Goal: Task Accomplishment & Management: Manage account settings

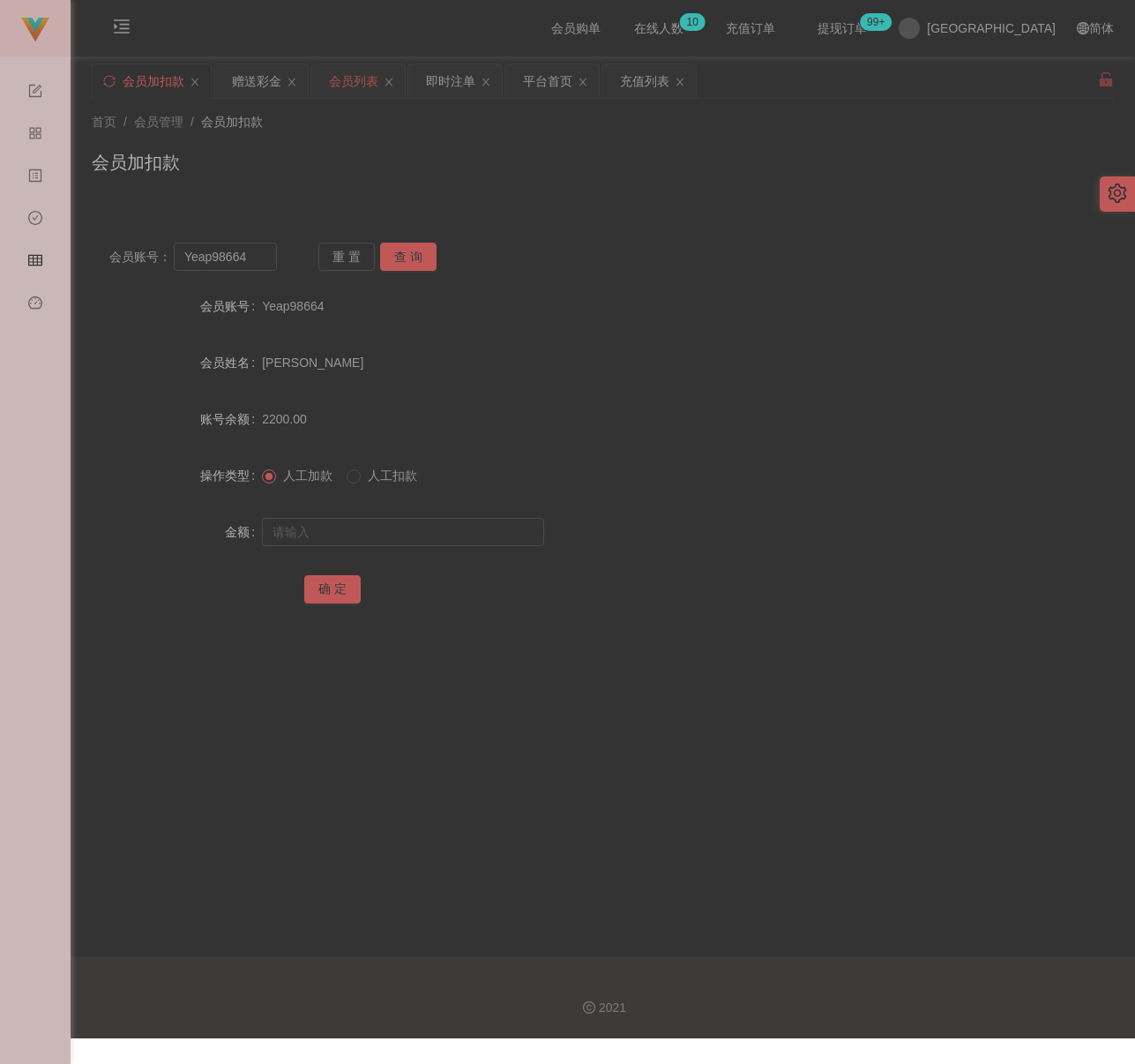
click at [355, 73] on div "会员列表" at bounding box center [354, 81] width 49 height 34
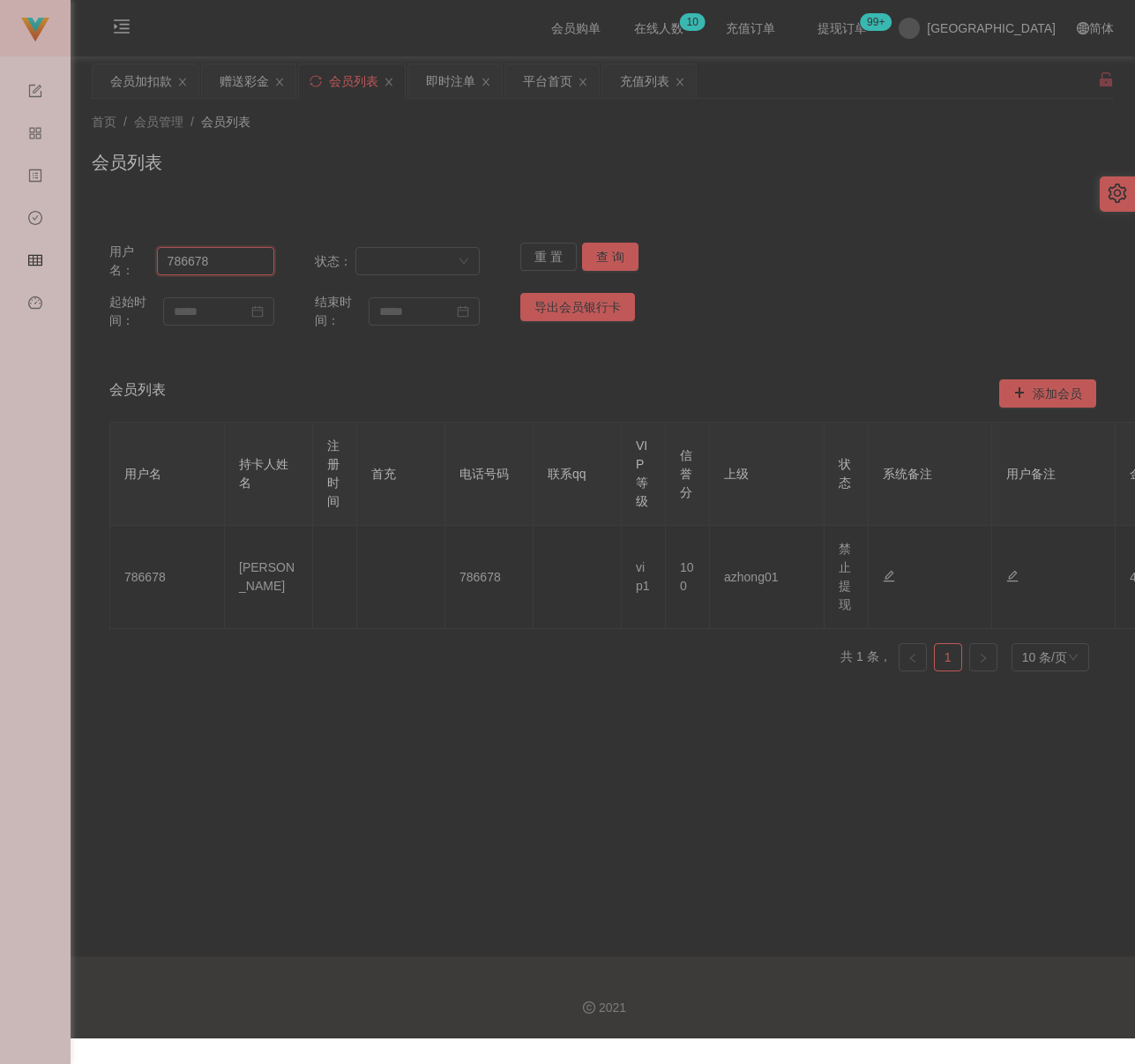
click at [242, 266] on input "786678" at bounding box center [215, 260] width 117 height 28
click at [241, 266] on input "786678" at bounding box center [215, 260] width 117 height 28
paste input "YAP778"
type input "YAP7788"
click at [615, 251] on button "查 询" at bounding box center [610, 256] width 56 height 28
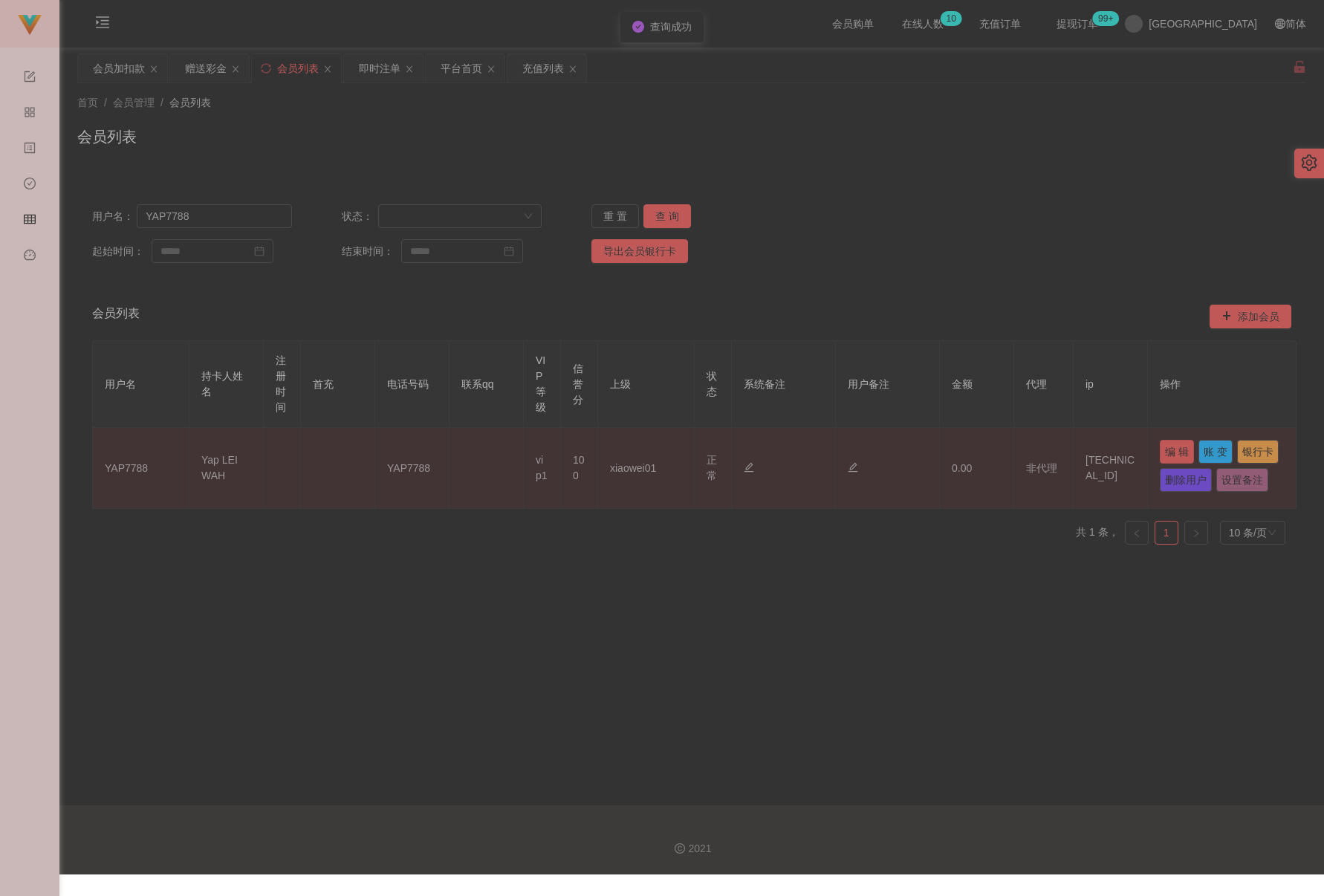
click at [955, 453] on button "编 辑" at bounding box center [1177, 451] width 34 height 24
type input "YAP7788"
type input "Yap LEI WAH"
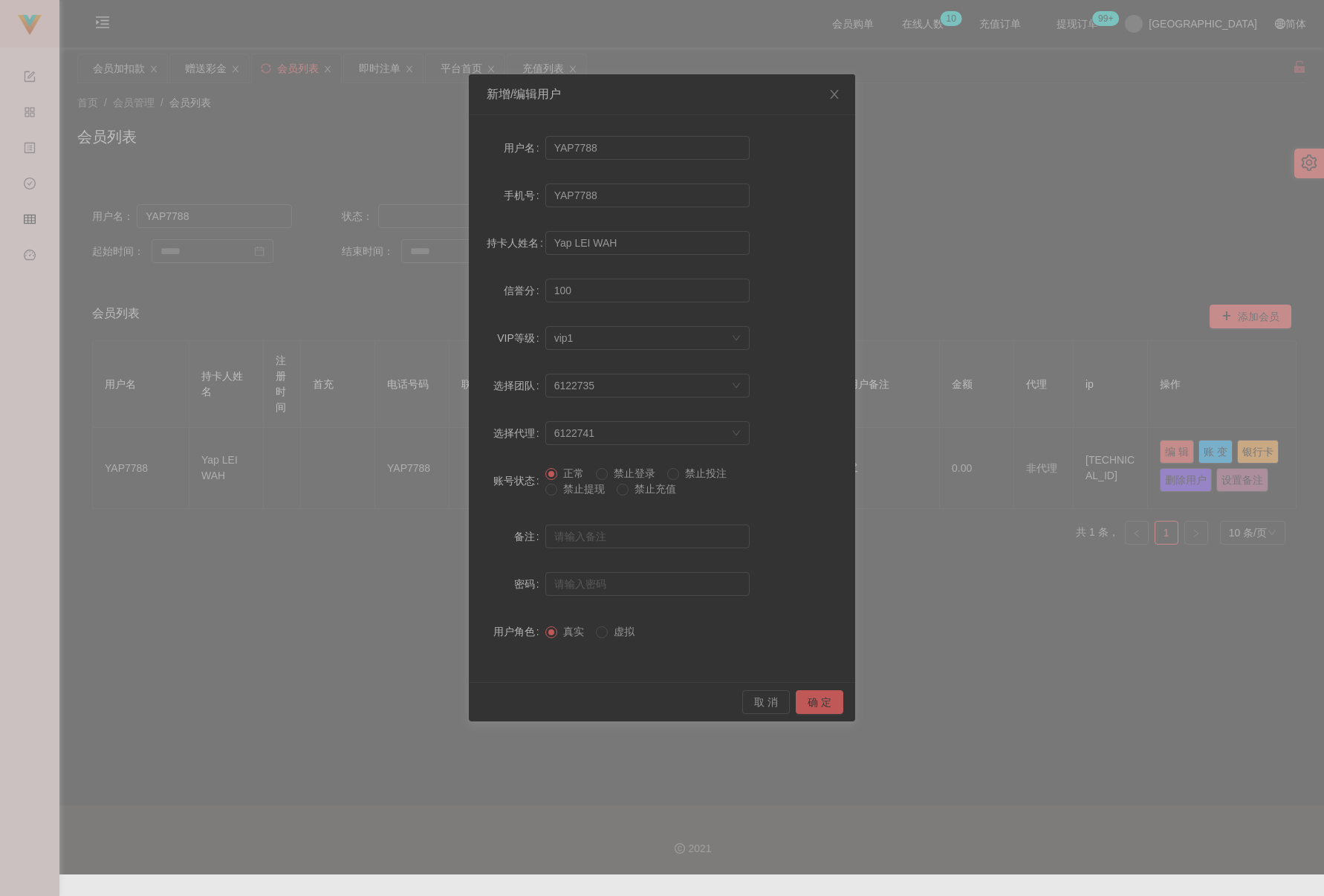
click at [571, 492] on span "禁止提现" at bounding box center [584, 489] width 53 height 12
click at [819, 701] on button "确 定" at bounding box center [819, 701] width 47 height 24
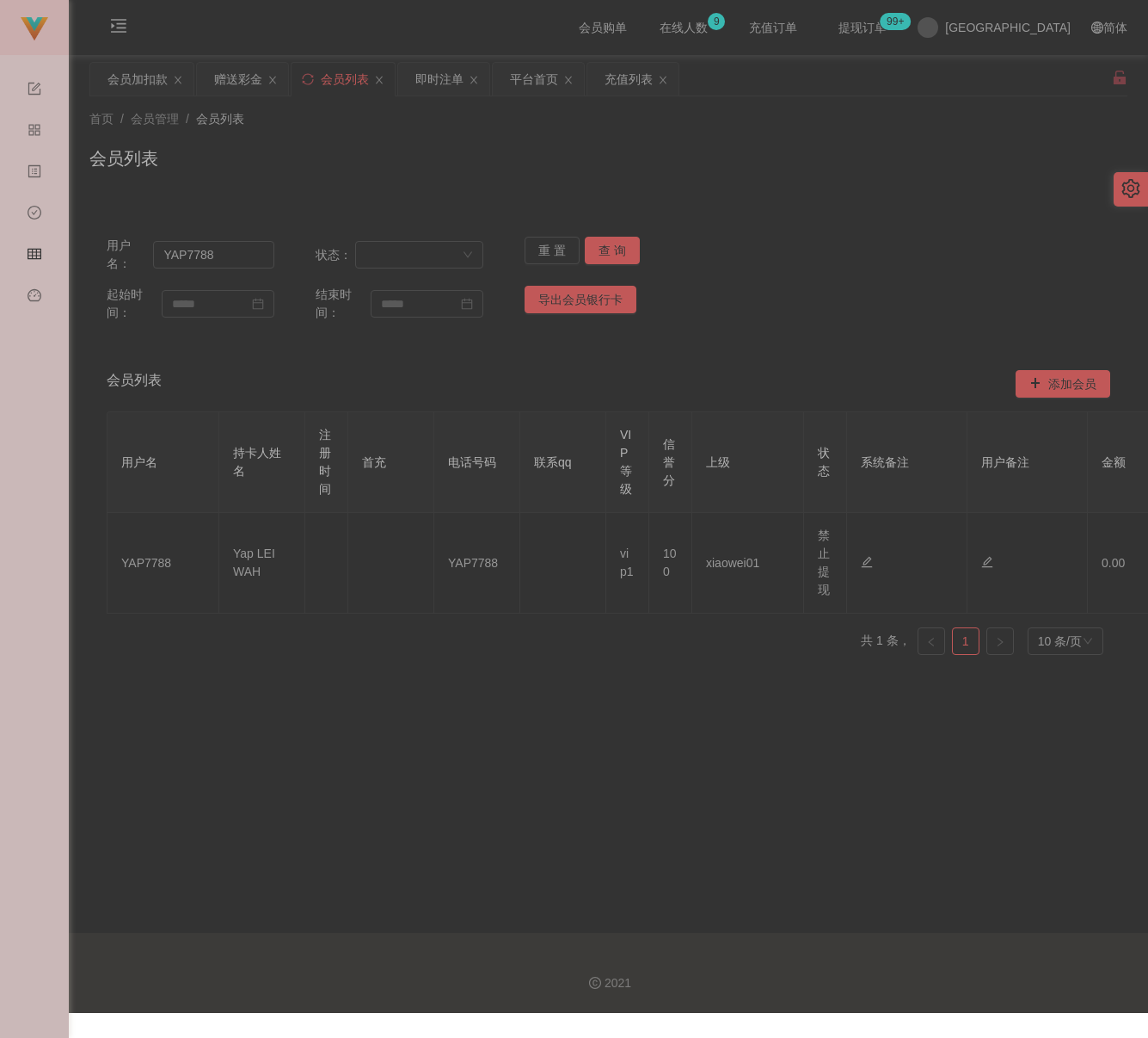
click at [696, 183] on div "会员列表" at bounding box center [608, 164] width 1038 height 40
click at [135, 76] on div "会员加扣款" at bounding box center [138, 79] width 60 height 33
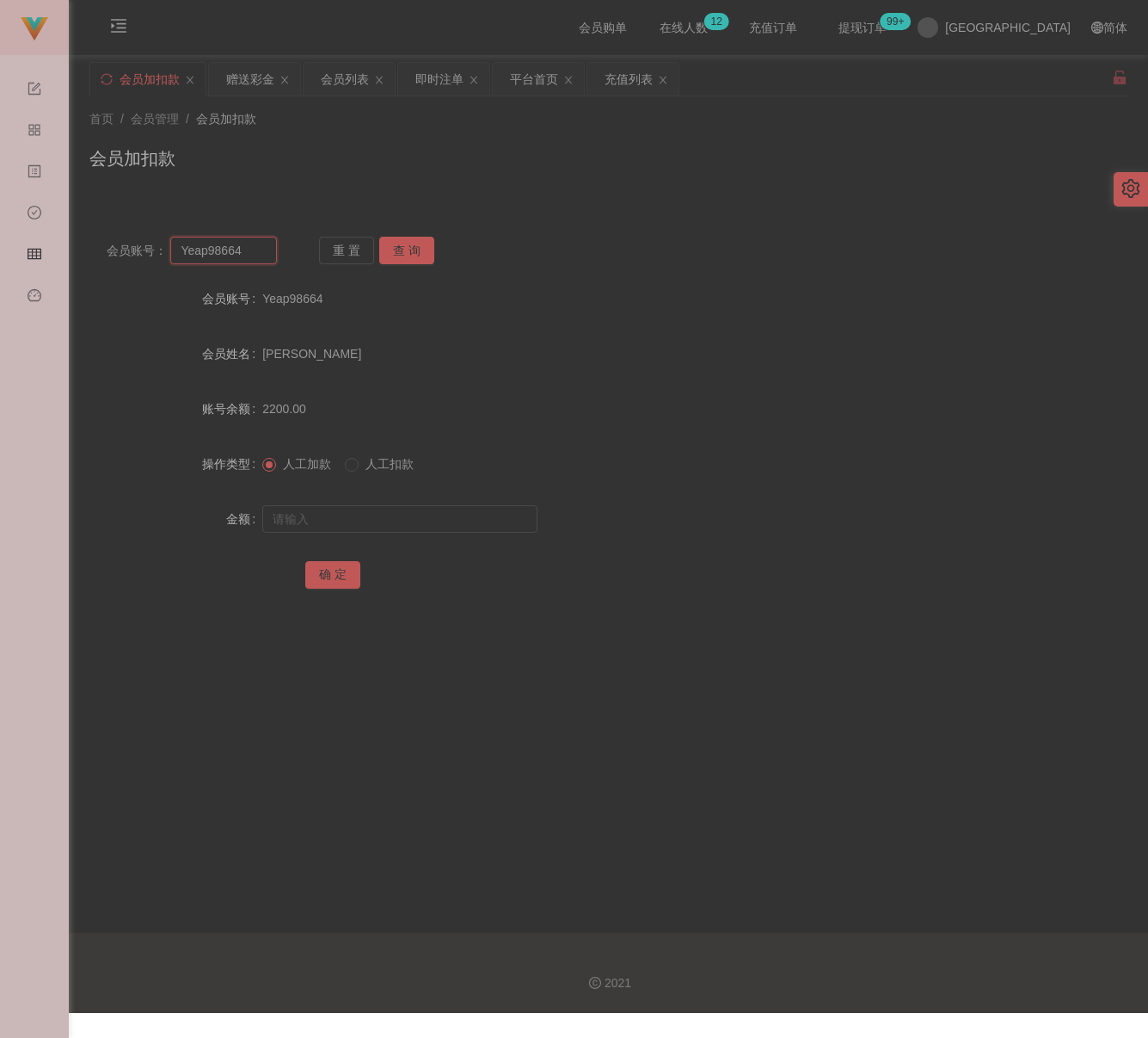
click at [240, 246] on input "Yeap98664" at bounding box center [224, 250] width 106 height 27
paste input "qq123"
type input "qq123"
click at [399, 253] on button "查 询" at bounding box center [407, 250] width 55 height 27
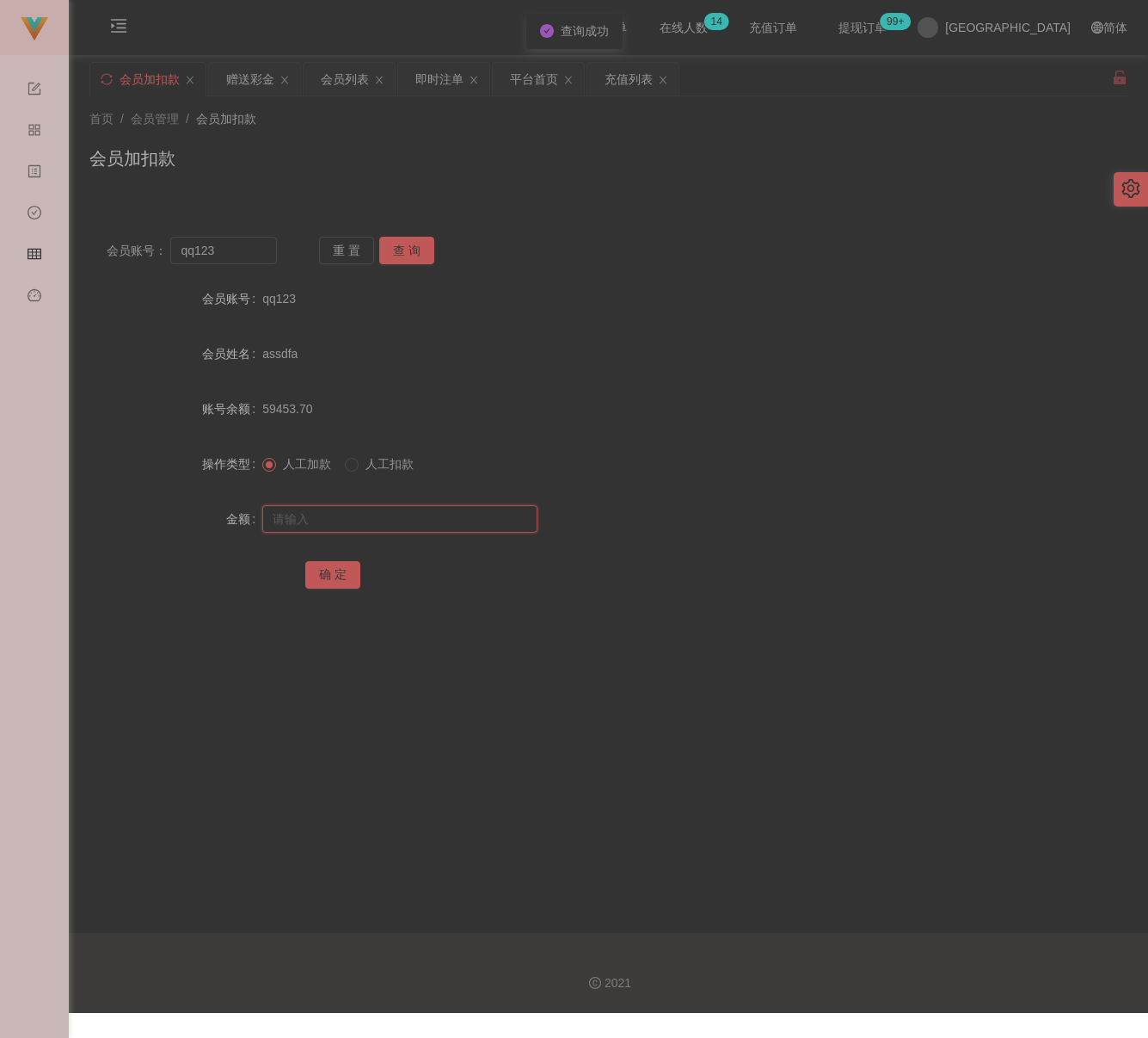
click at [391, 512] on input "text" at bounding box center [399, 518] width 275 height 27
click at [410, 508] on input "text" at bounding box center [399, 518] width 275 height 27
paste input "30"
type input "30"
click at [331, 579] on button "确 定" at bounding box center [332, 574] width 55 height 27
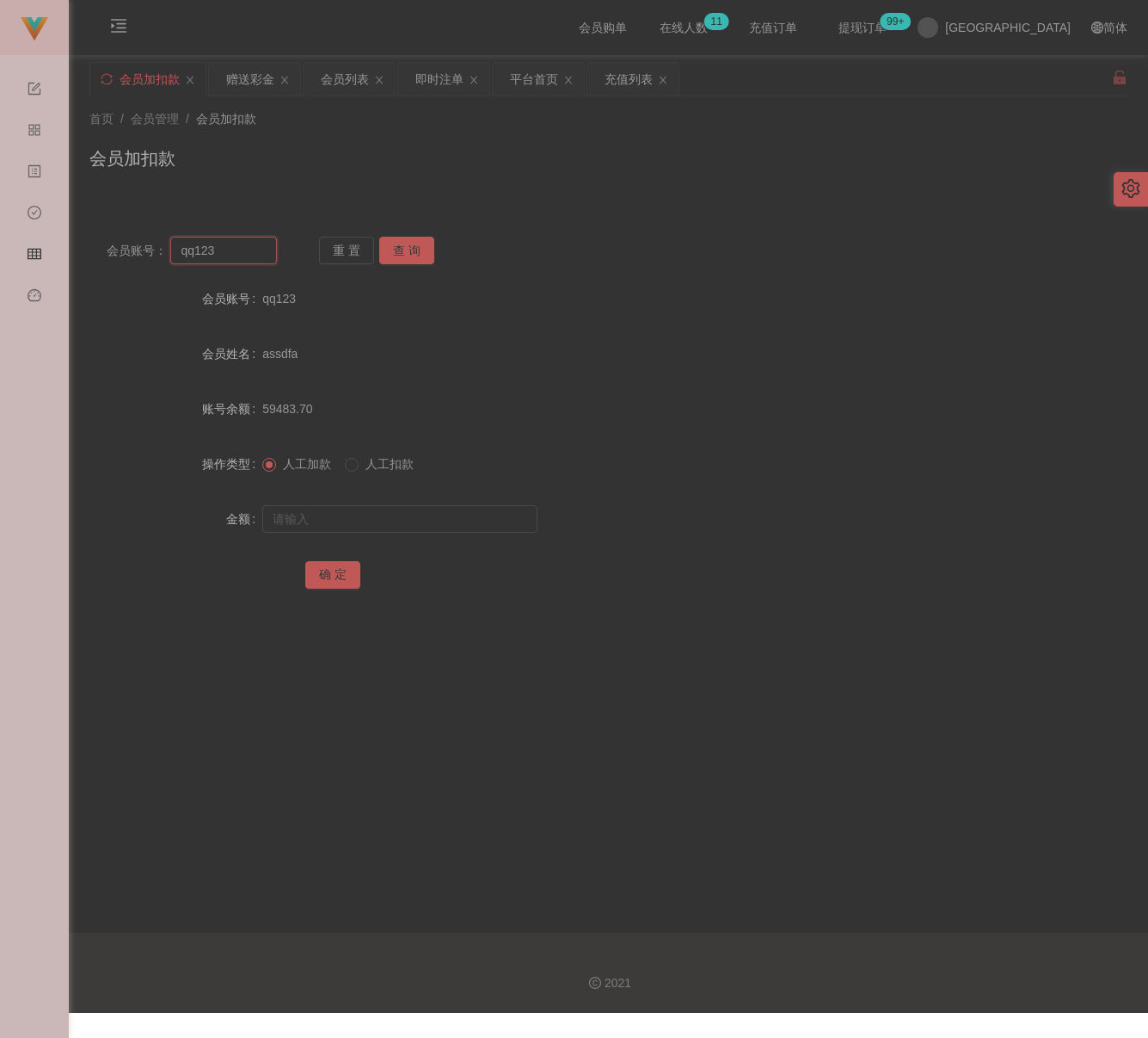
click at [256, 254] on input "qq123" at bounding box center [224, 250] width 106 height 27
click at [256, 253] on input "qq123" at bounding box center [224, 250] width 106 height 27
paste input "chung168"
click at [256, 253] on input "qq123chung168" at bounding box center [224, 250] width 106 height 27
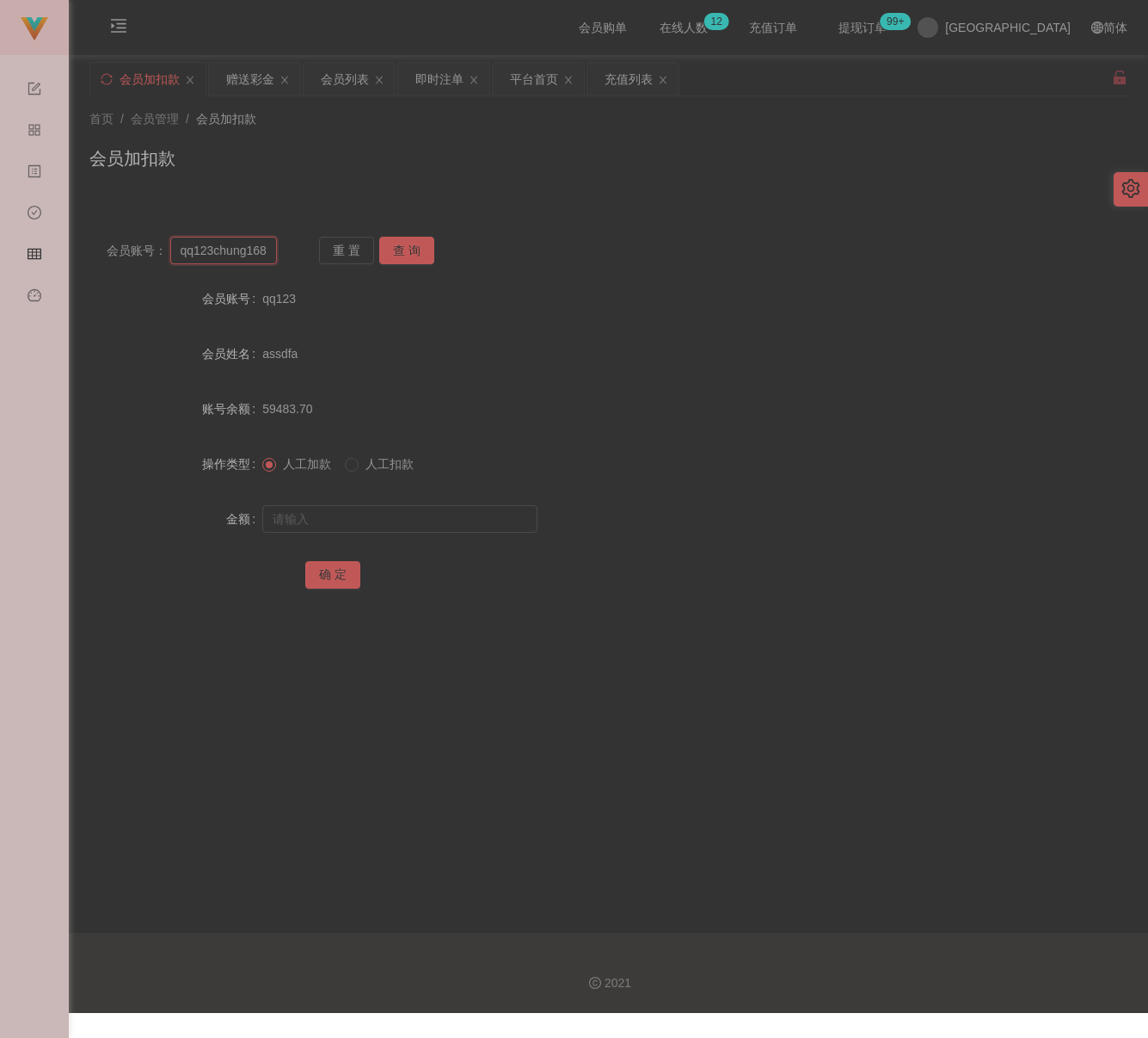
click at [256, 253] on input "qq123chung168" at bounding box center [224, 250] width 106 height 27
paste input "text"
type input "chung168"
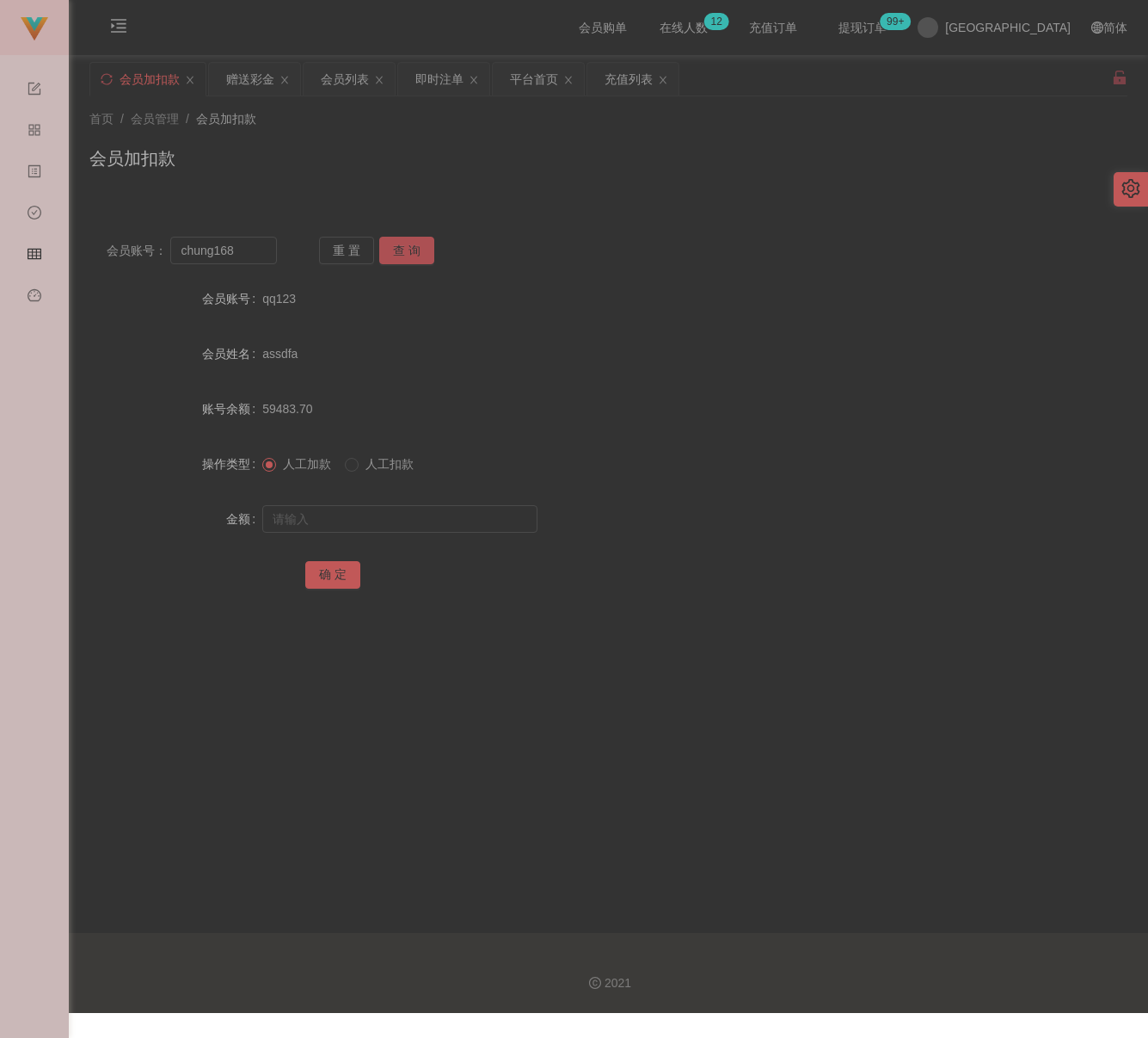
click at [414, 248] on button "查 询" at bounding box center [407, 250] width 55 height 27
click at [399, 520] on input "text" at bounding box center [399, 518] width 275 height 27
click at [496, 508] on input "text" at bounding box center [399, 518] width 275 height 27
paste input "30"
type input "30"
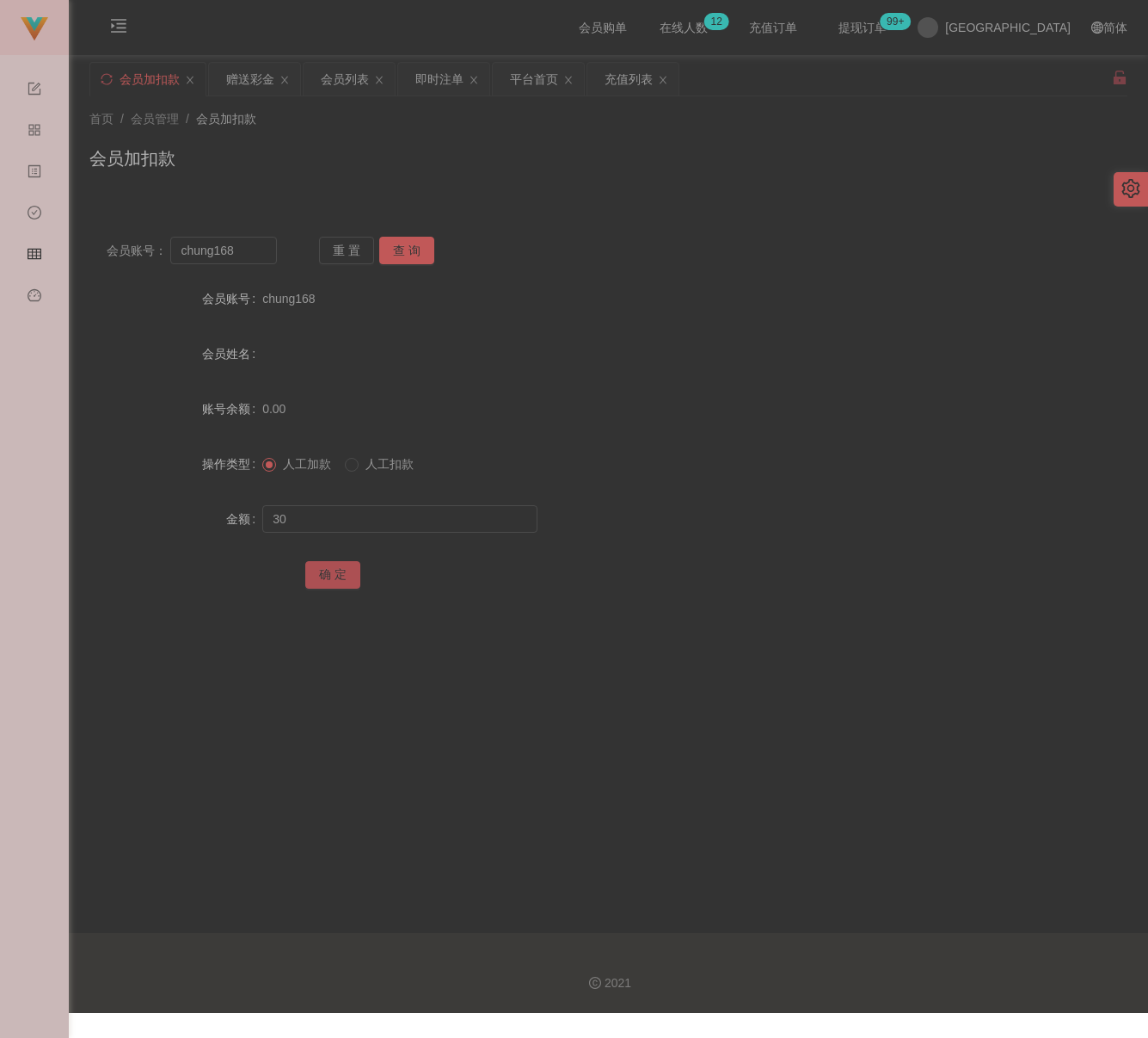
click at [333, 576] on button "确 定" at bounding box center [332, 574] width 55 height 27
click at [247, 256] on input "chung168" at bounding box center [224, 250] width 106 height 27
paste input "xy"
type input "xy"
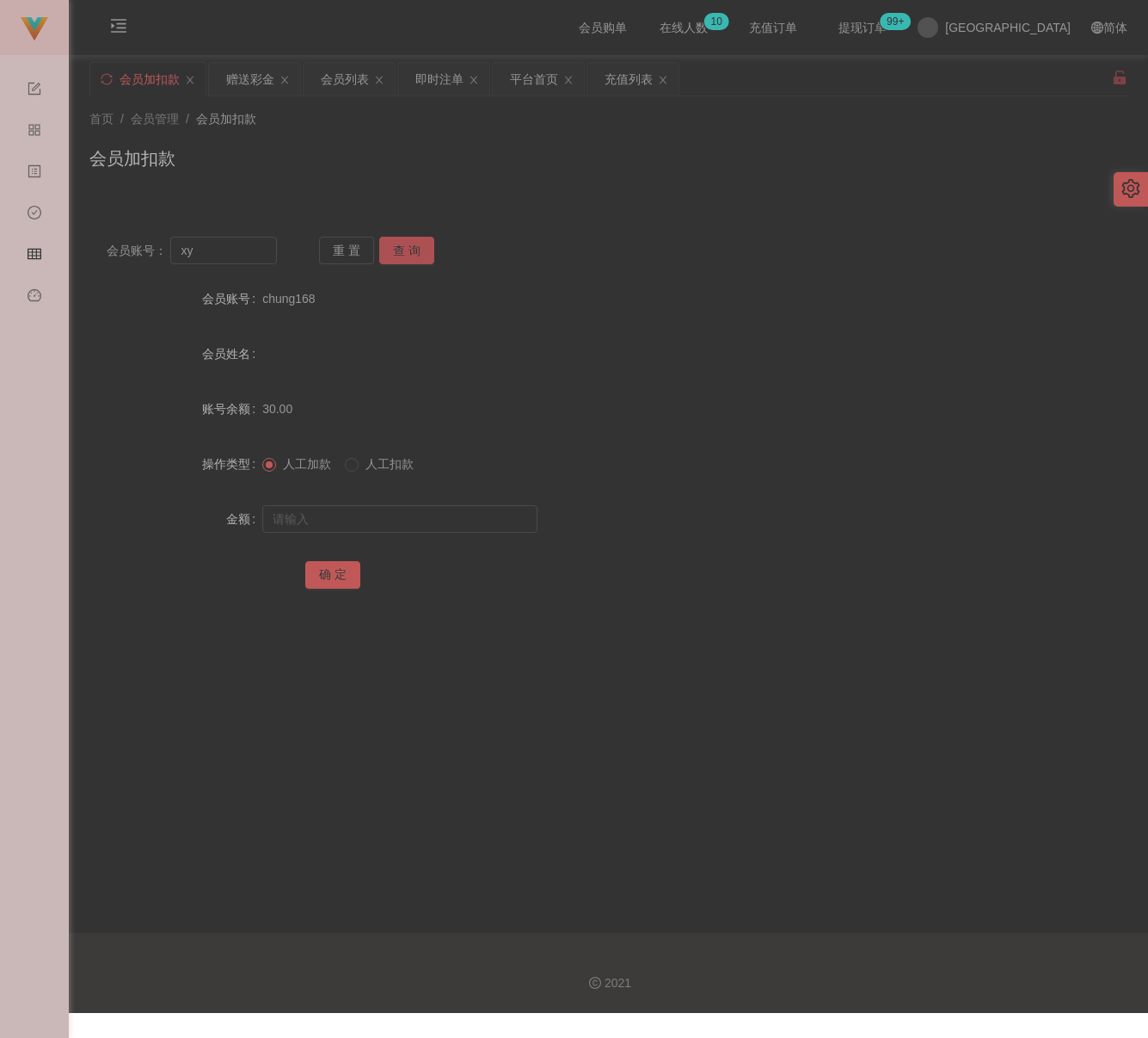
click at [392, 254] on button "查 询" at bounding box center [407, 250] width 55 height 27
click at [387, 516] on input "text" at bounding box center [399, 518] width 275 height 27
click at [427, 517] on input "text" at bounding box center [399, 518] width 275 height 27
paste input "30"
type input "30"
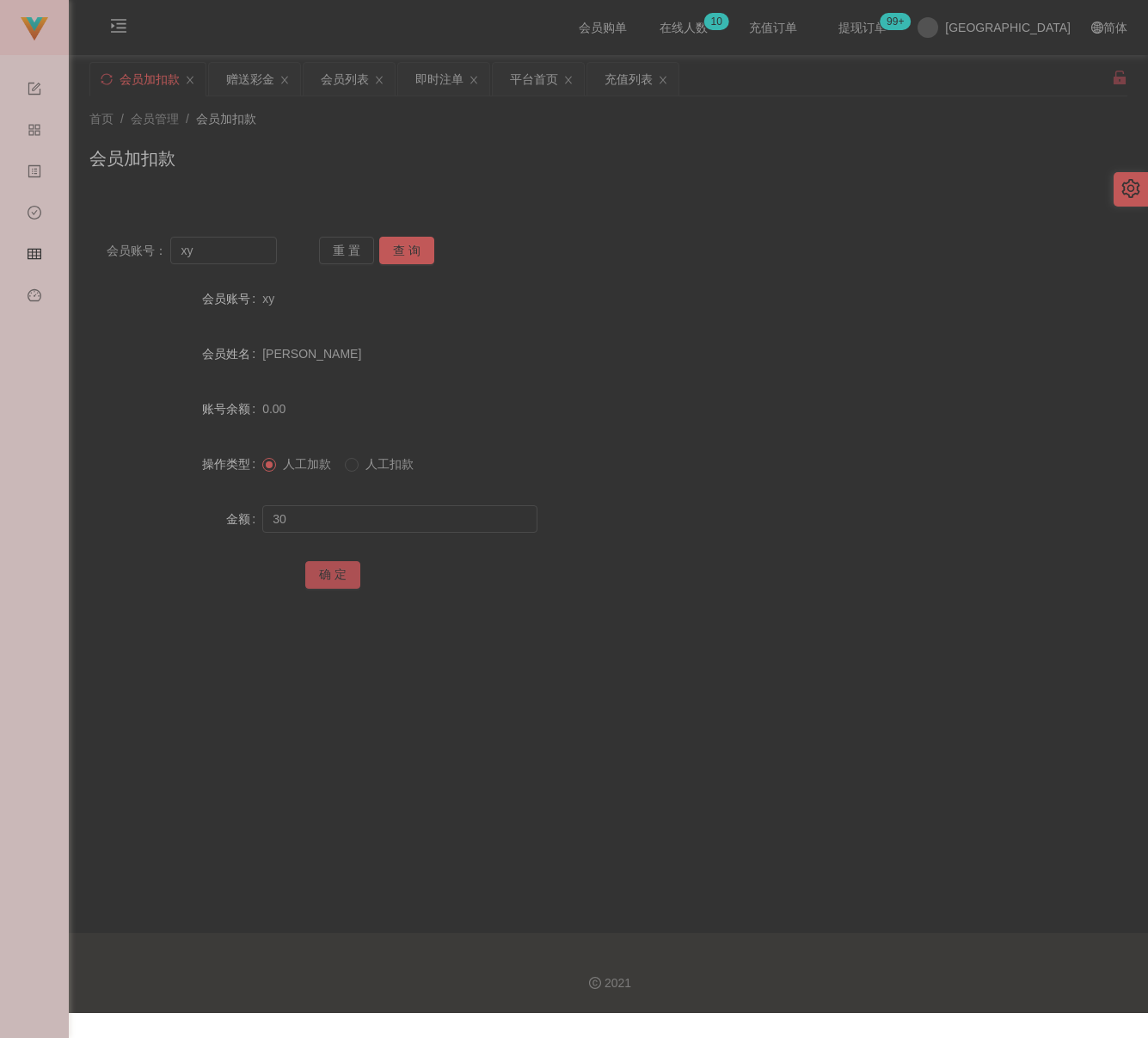
click at [336, 571] on button "确 定" at bounding box center [332, 574] width 55 height 27
click at [223, 256] on input "xy" at bounding box center [224, 250] width 106 height 27
paste input "Susu"
type input "Susu"
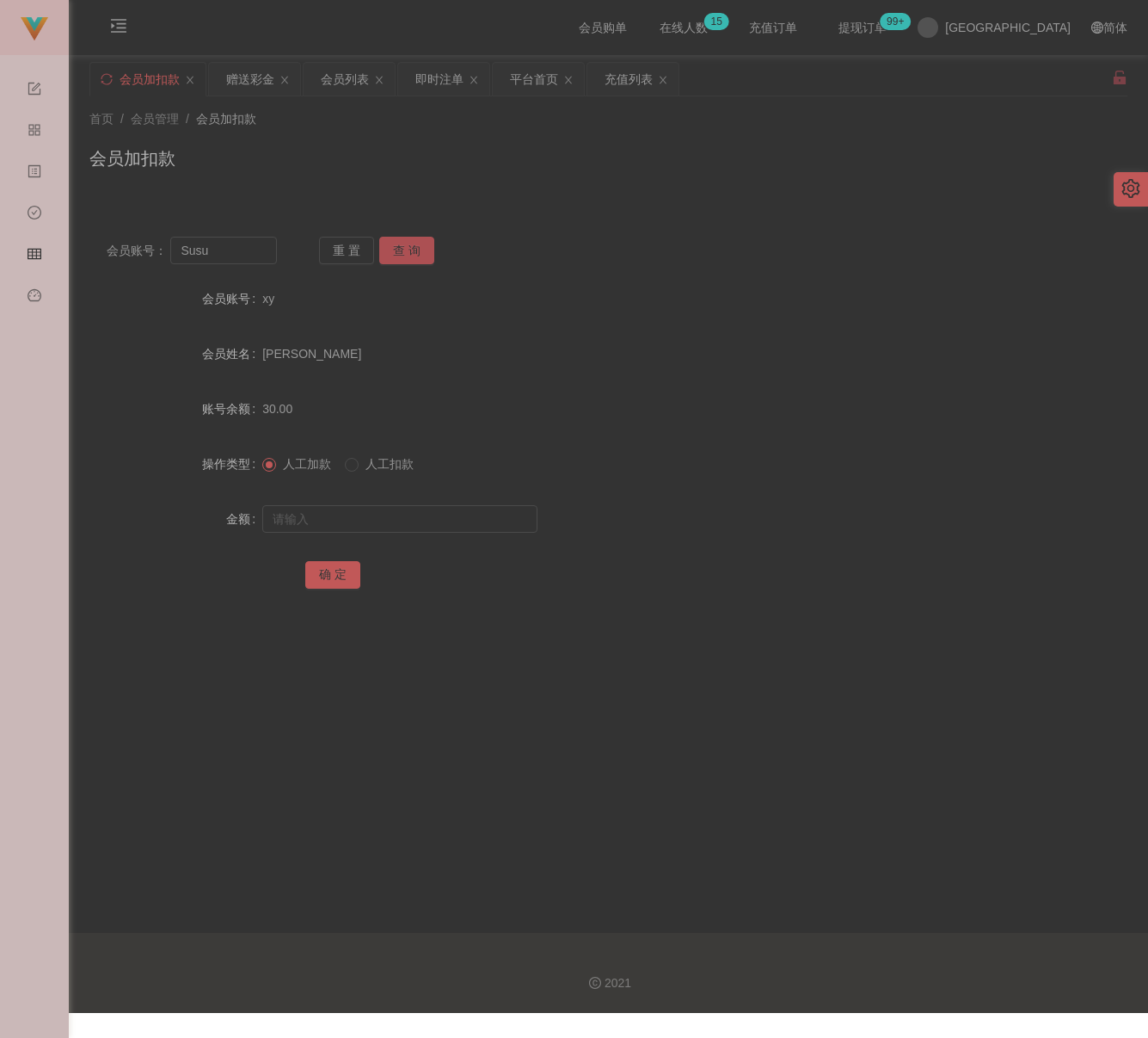
click at [405, 248] on button "查 询" at bounding box center [407, 250] width 55 height 27
click at [372, 519] on input "text" at bounding box center [399, 518] width 275 height 27
click at [418, 525] on input "text" at bounding box center [399, 518] width 275 height 27
paste input "30"
type input "30"
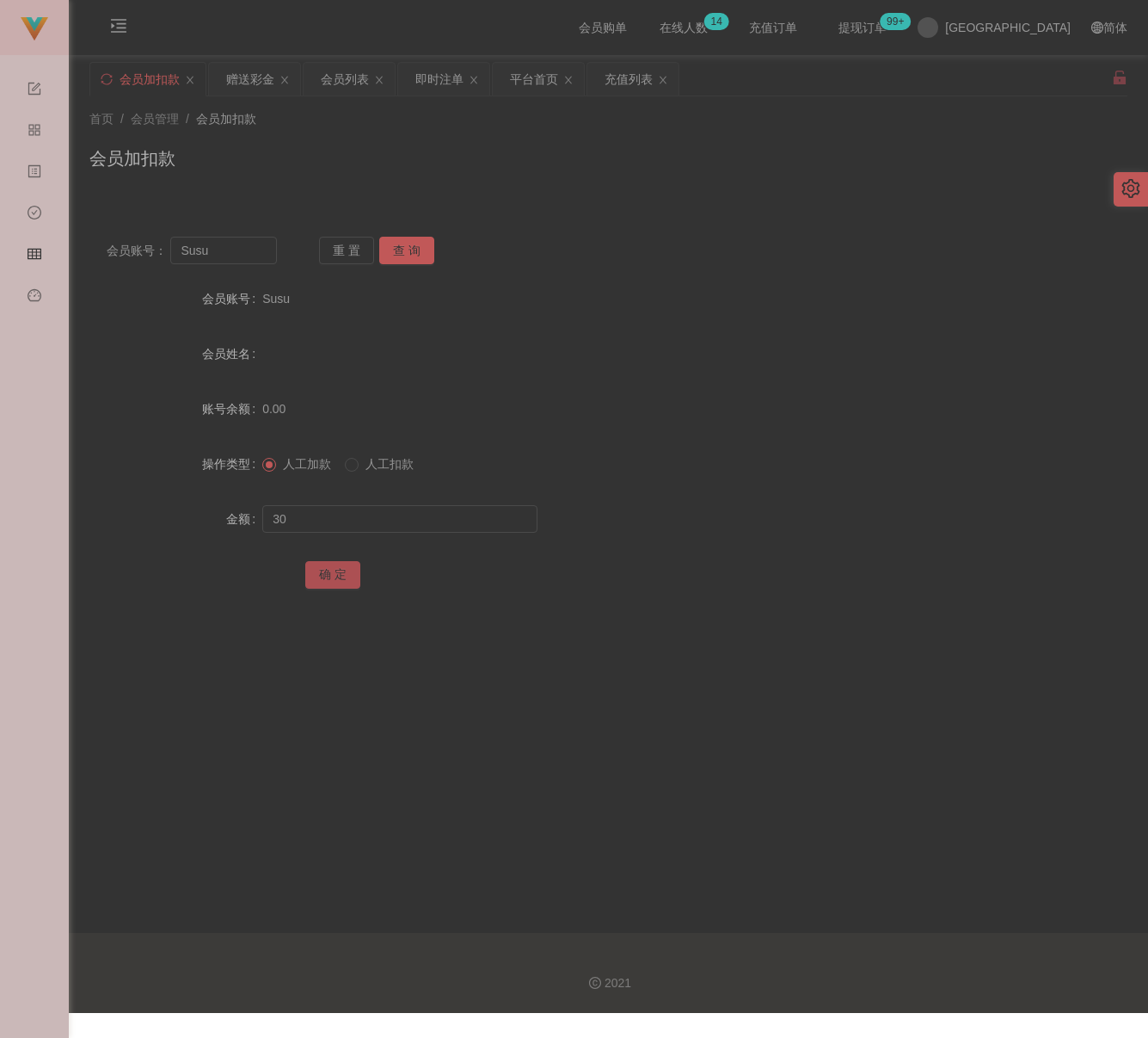
drag, startPoint x: 340, startPoint y: 571, endPoint x: 354, endPoint y: 571, distance: 14.0
click at [340, 571] on button "确 定" at bounding box center [332, 574] width 55 height 27
click at [220, 250] on input "Susu" at bounding box center [224, 250] width 106 height 27
paste input "leeys96"
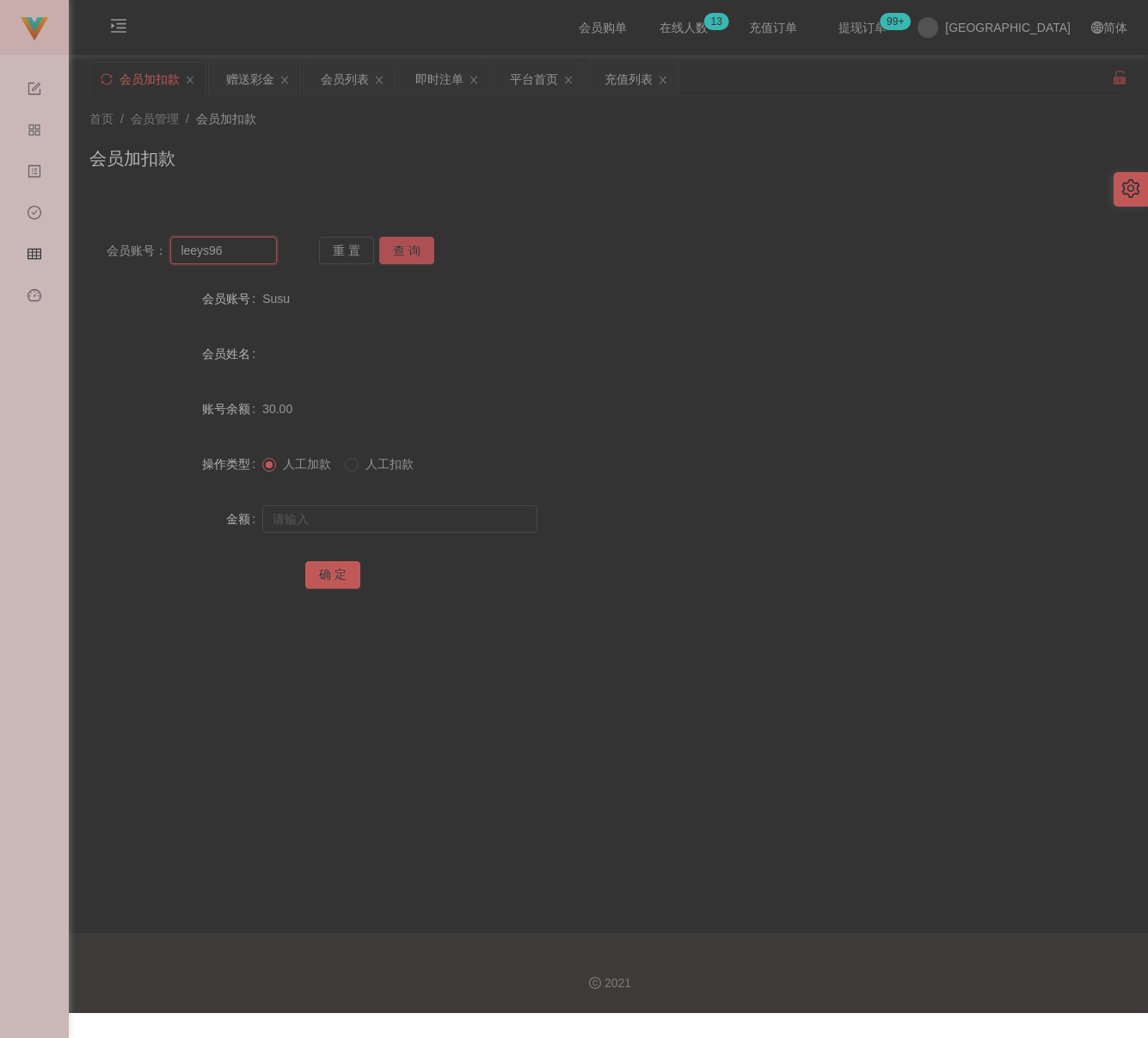
type input "leeys96"
click at [407, 250] on button "查 询" at bounding box center [407, 250] width 55 height 27
click at [352, 501] on div at bounding box center [565, 518] width 605 height 34
click at [359, 516] on input "text" at bounding box center [399, 518] width 275 height 27
click at [410, 523] on input "text" at bounding box center [399, 518] width 275 height 27
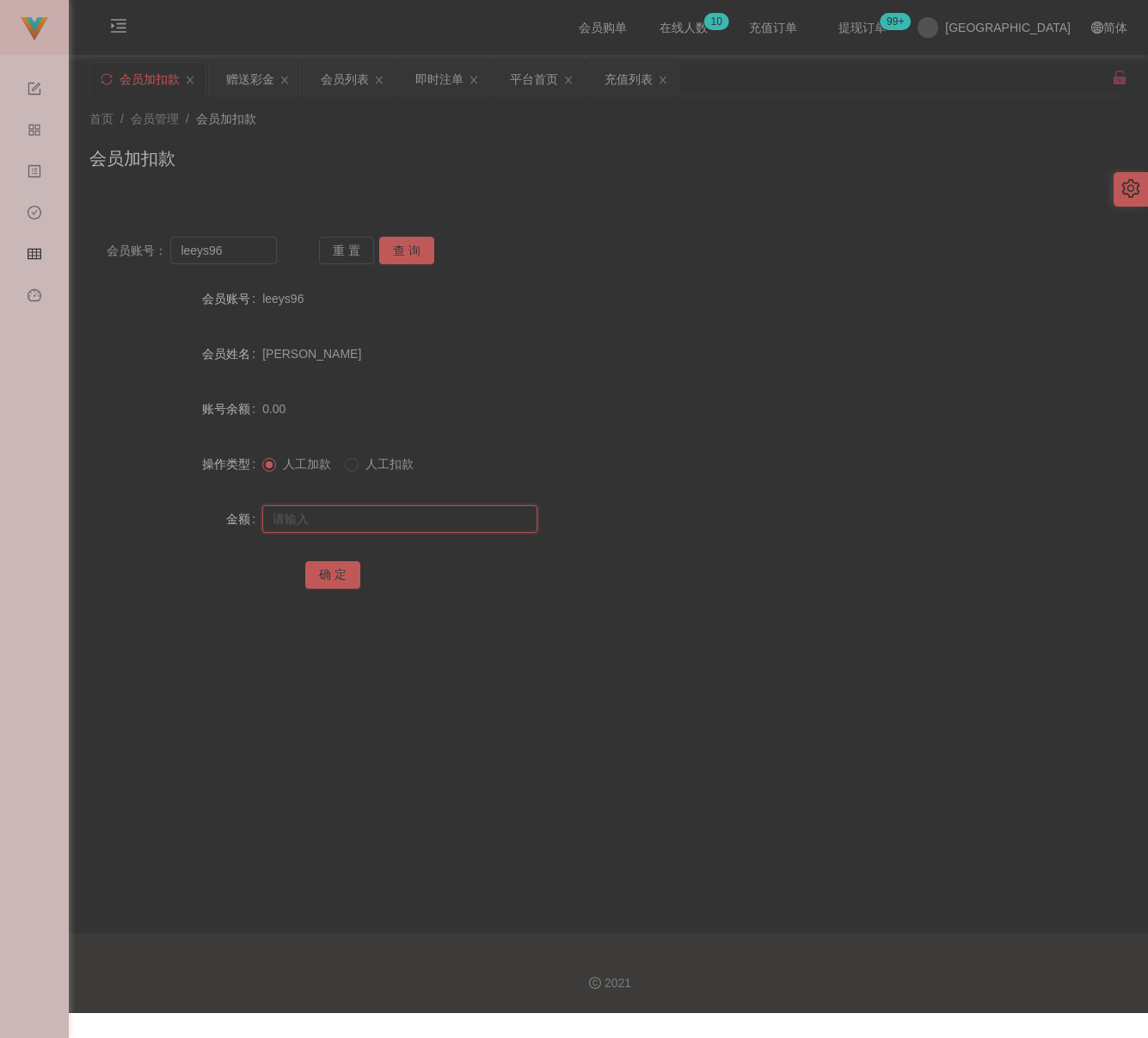
paste input "30"
type input "30"
click at [305, 574] on button "确 定" at bounding box center [332, 574] width 55 height 27
click at [254, 262] on input "leeys96" at bounding box center [224, 250] width 106 height 27
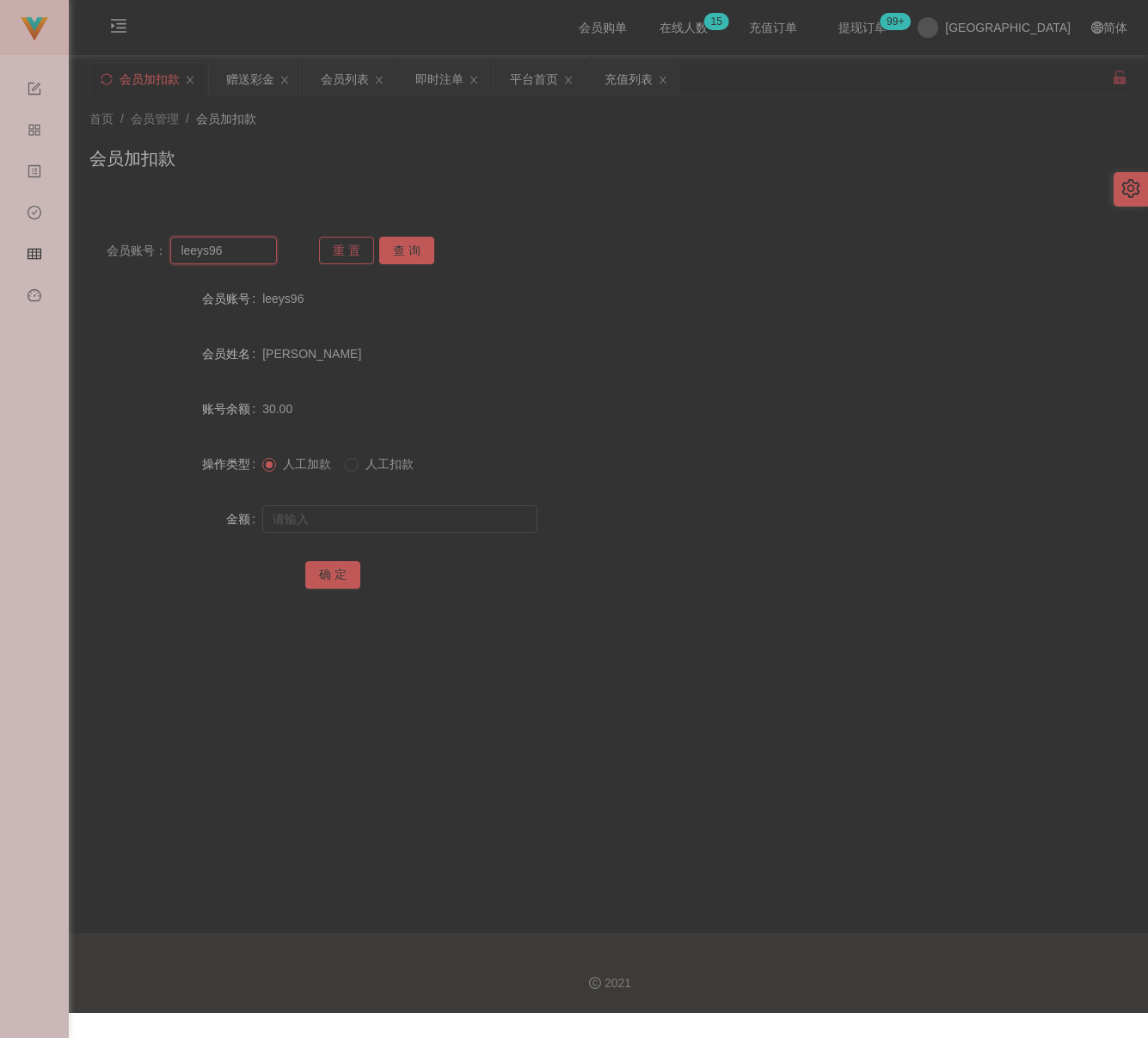
paste input "Alan78"
type input "Alan78"
click at [408, 248] on button "查 询" at bounding box center [407, 250] width 55 height 27
click at [392, 514] on input "text" at bounding box center [399, 518] width 275 height 27
click at [496, 503] on div at bounding box center [565, 518] width 605 height 34
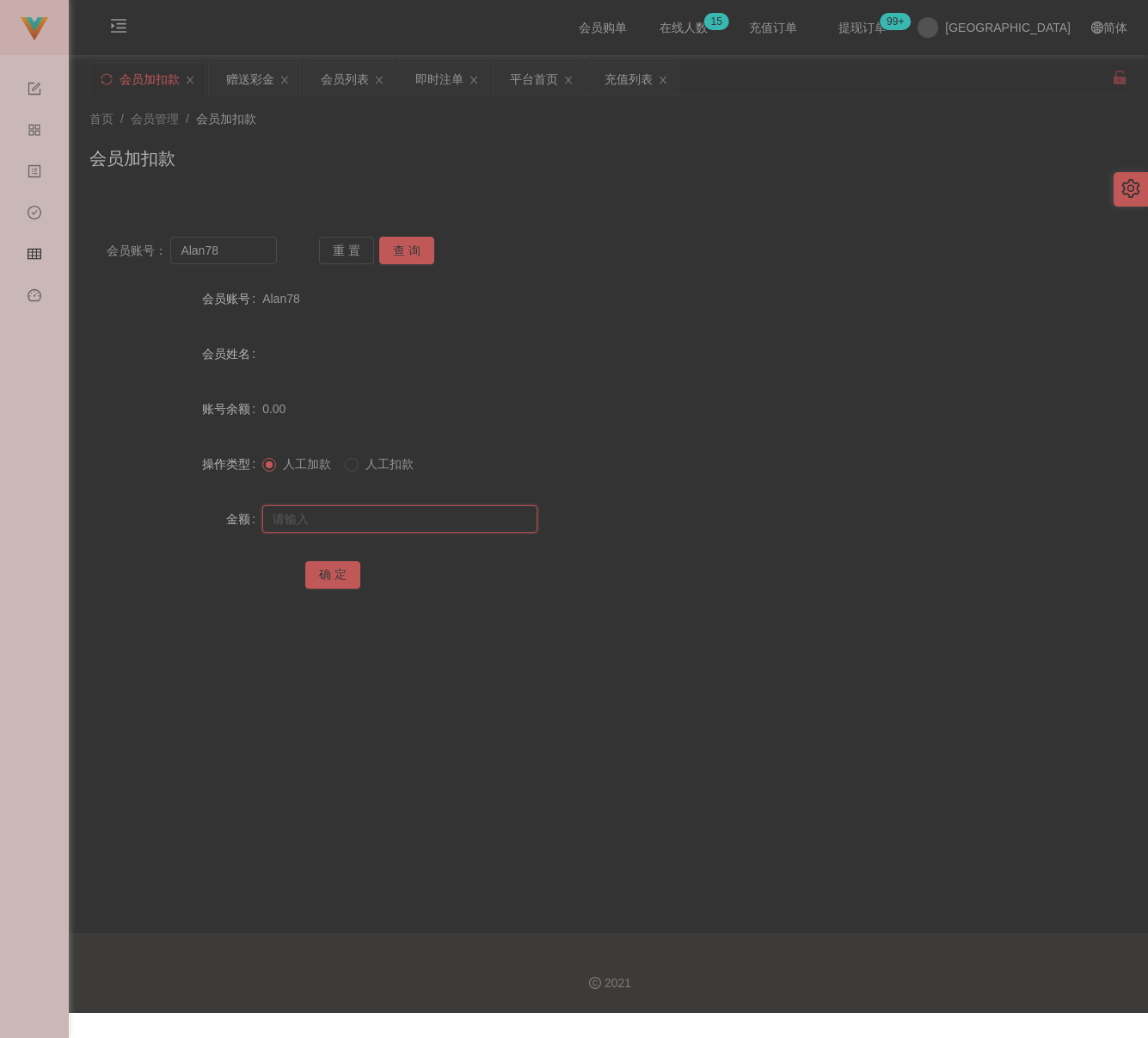
drag, startPoint x: 478, startPoint y: 512, endPoint x: 470, endPoint y: 516, distance: 8.9
click at [478, 512] on input "text" at bounding box center [399, 518] width 275 height 27
paste input "30"
type input "30"
drag, startPoint x: 323, startPoint y: 573, endPoint x: 359, endPoint y: 571, distance: 36.1
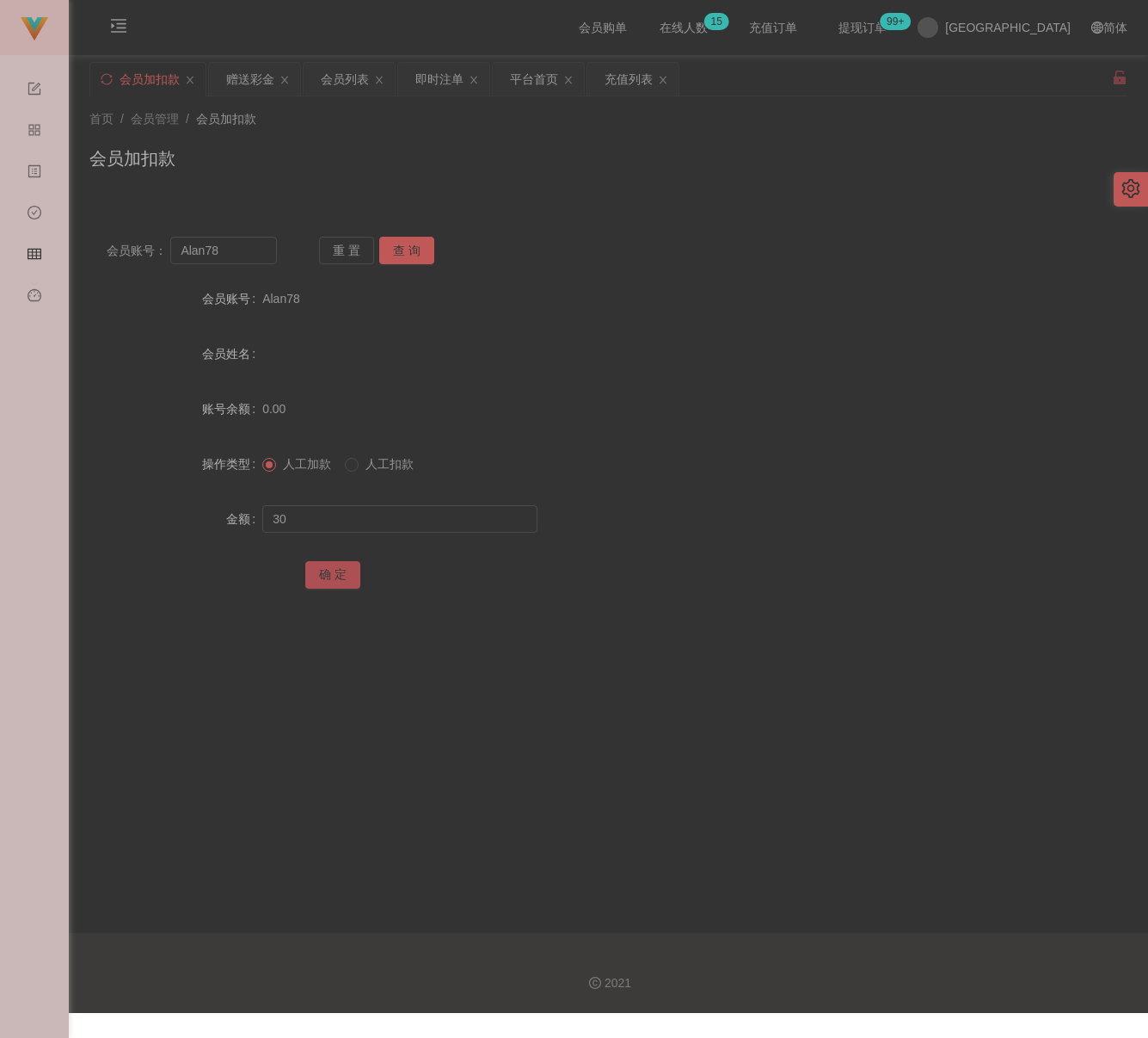
click at [323, 573] on button "确 定" at bounding box center [332, 574] width 55 height 27
click at [247, 259] on input "Alan78" at bounding box center [224, 250] width 106 height 27
paste input "qawzse123"
type input "qawzse123"
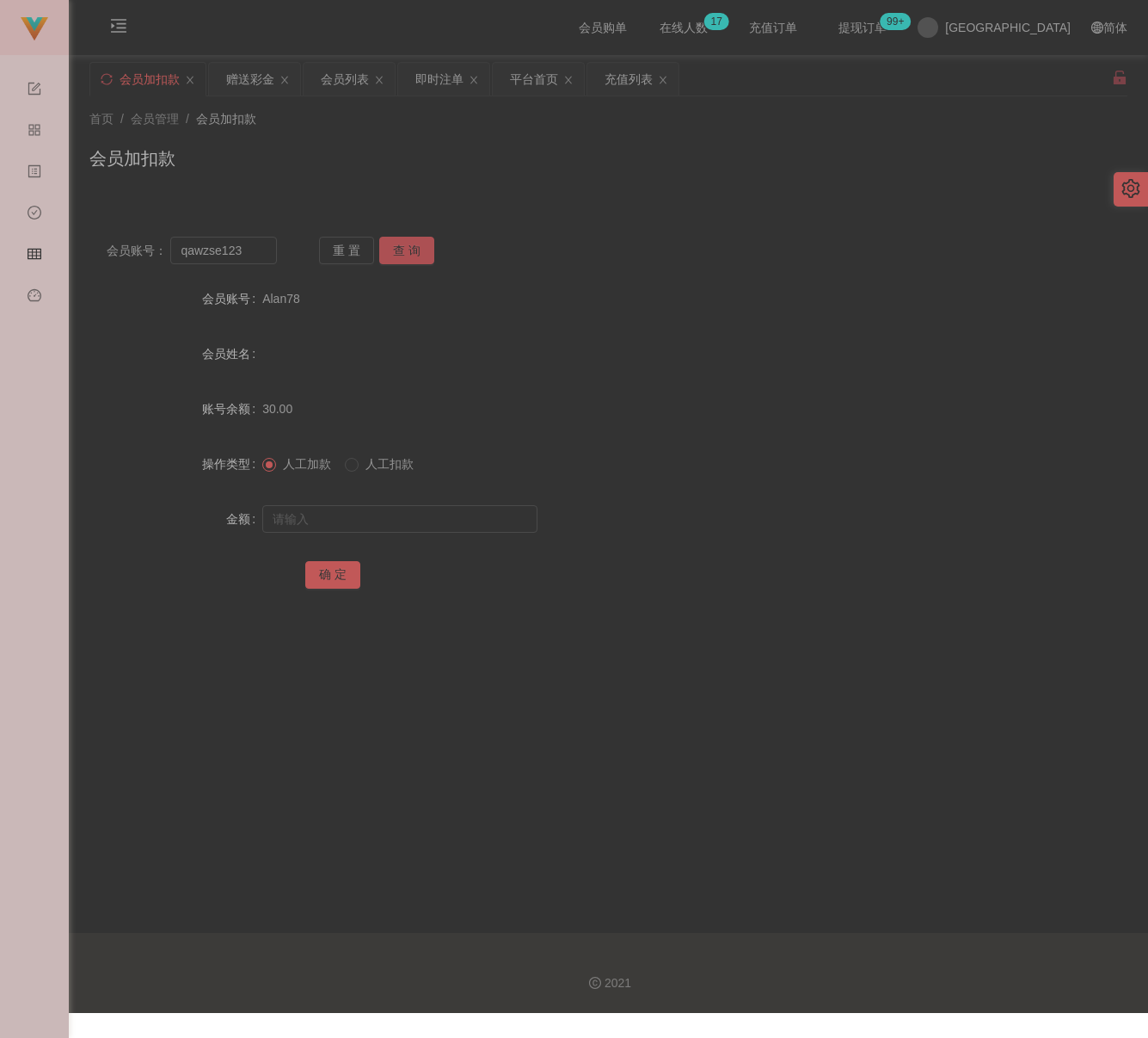
drag, startPoint x: 402, startPoint y: 250, endPoint x: 399, endPoint y: 266, distance: 16.3
click at [402, 250] on button "查 询" at bounding box center [407, 250] width 55 height 27
drag, startPoint x: 374, startPoint y: 514, endPoint x: 407, endPoint y: 519, distance: 33.4
click at [375, 514] on input "text" at bounding box center [399, 518] width 275 height 27
click at [438, 508] on input "text" at bounding box center [399, 518] width 275 height 27
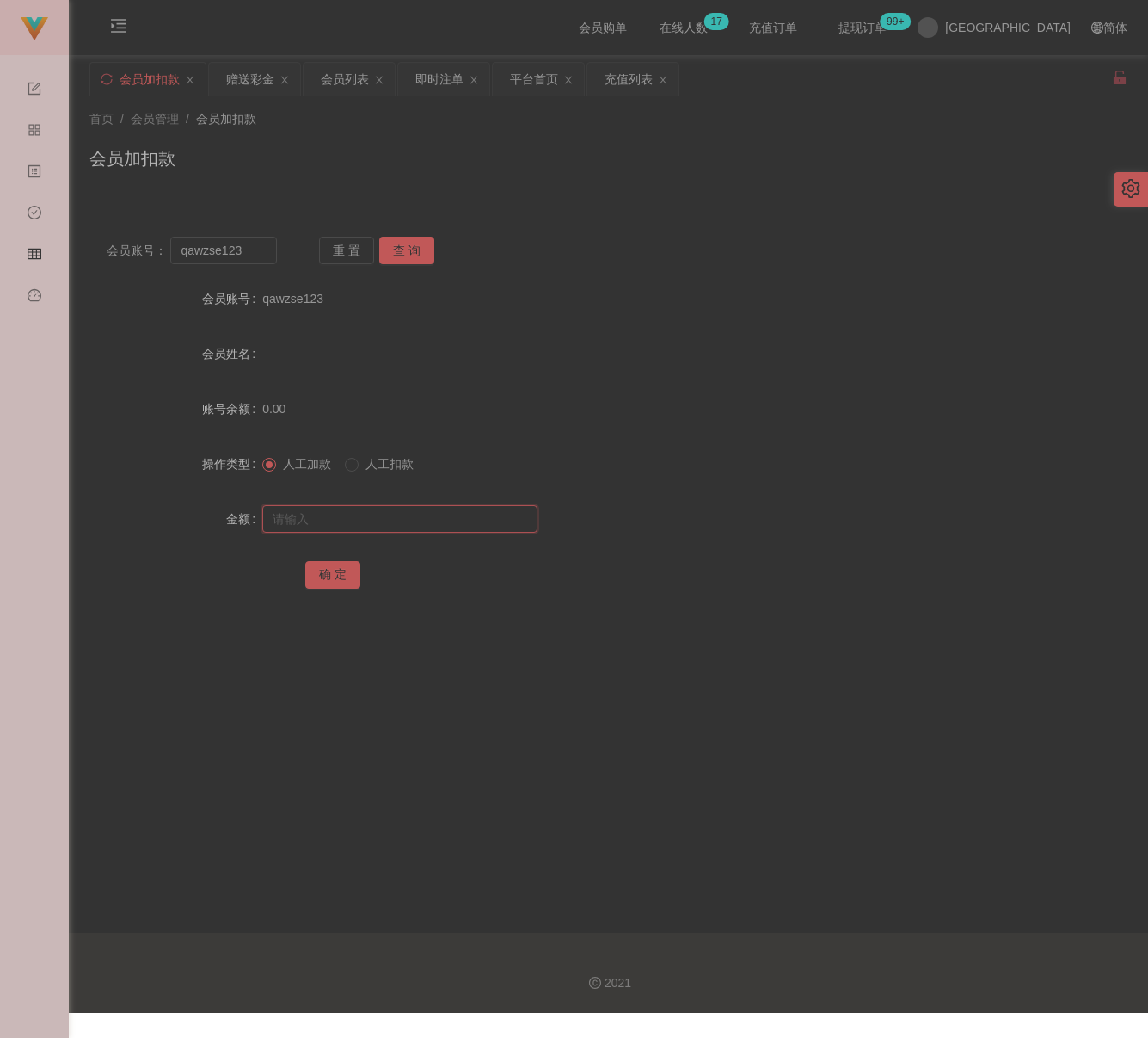
paste input "30"
type input "30"
drag, startPoint x: 334, startPoint y: 573, endPoint x: 399, endPoint y: 584, distance: 65.9
click at [334, 573] on button "确 定" at bounding box center [332, 574] width 55 height 27
click at [239, 254] on input "qawzse123" at bounding box center [224, 250] width 106 height 27
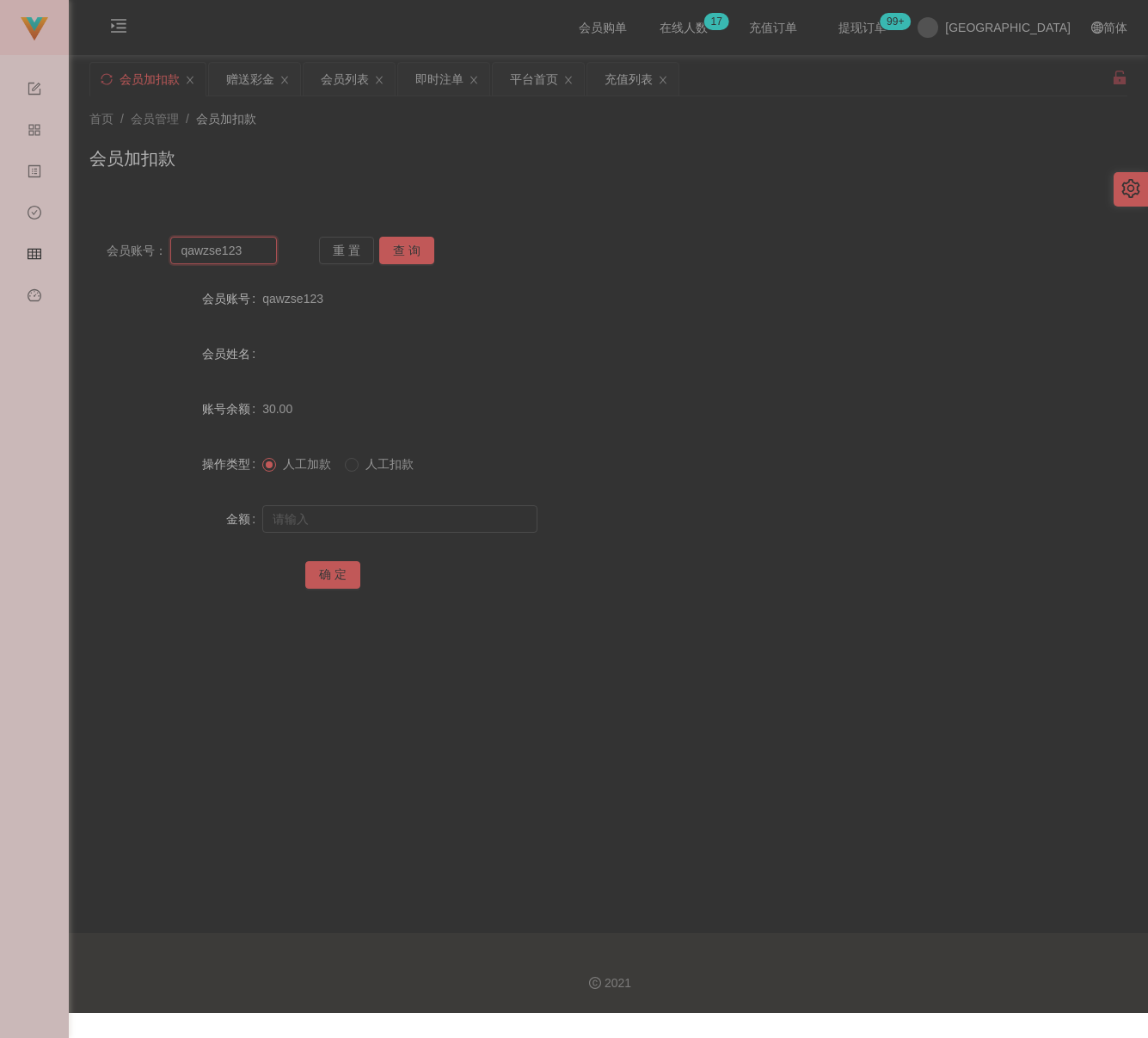
click at [239, 254] on input "qawzse123" at bounding box center [224, 250] width 106 height 27
paste input "Taskjob"
type input "Taskjob"
click at [415, 251] on button "查 询" at bounding box center [407, 250] width 55 height 27
click at [390, 523] on input "text" at bounding box center [399, 518] width 275 height 27
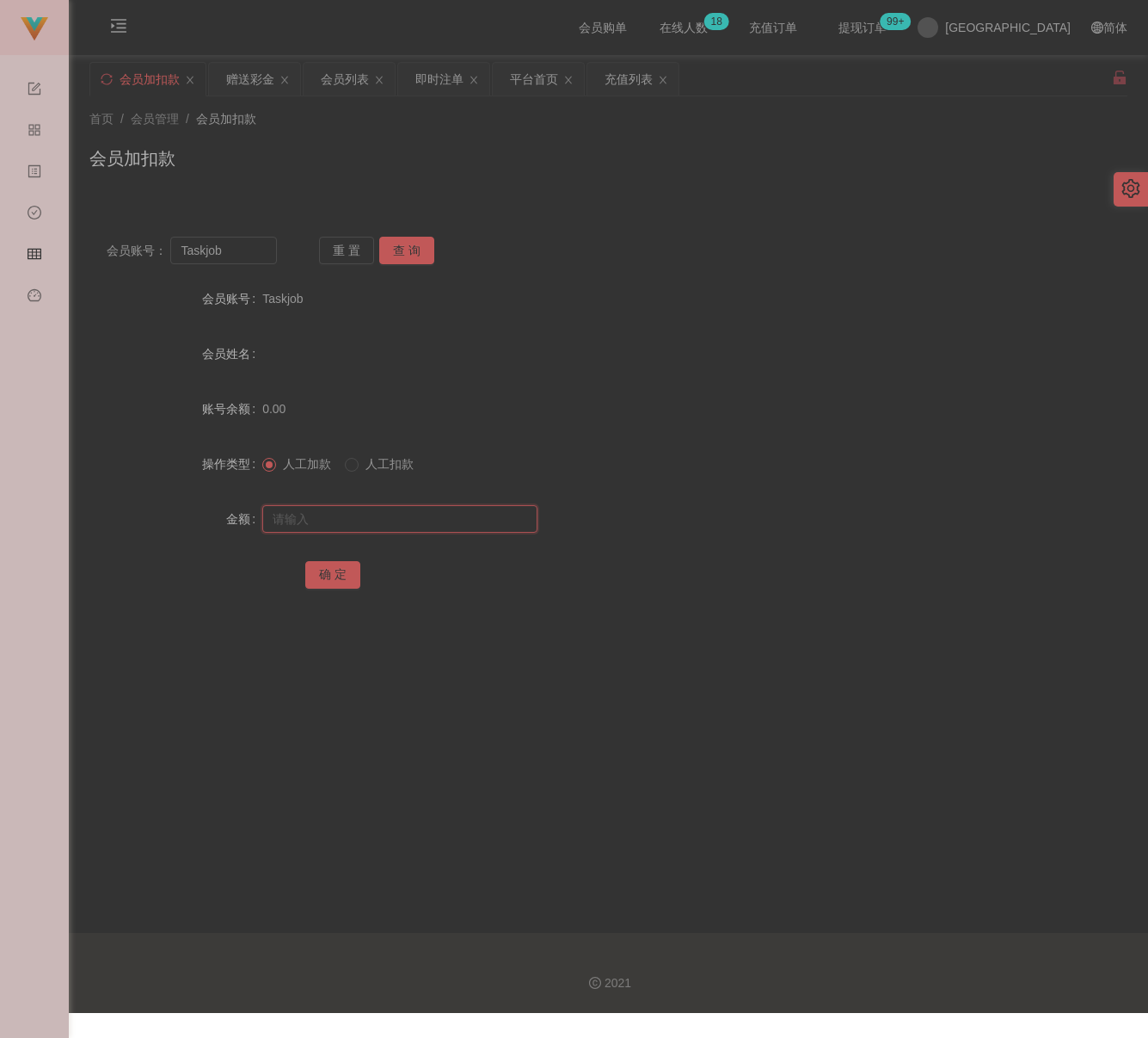
click at [391, 514] on input "text" at bounding box center [399, 518] width 275 height 27
paste input "30"
type input "30"
drag, startPoint x: 328, startPoint y: 568, endPoint x: 338, endPoint y: 568, distance: 10.0
click at [328, 568] on button "确 定" at bounding box center [332, 574] width 55 height 27
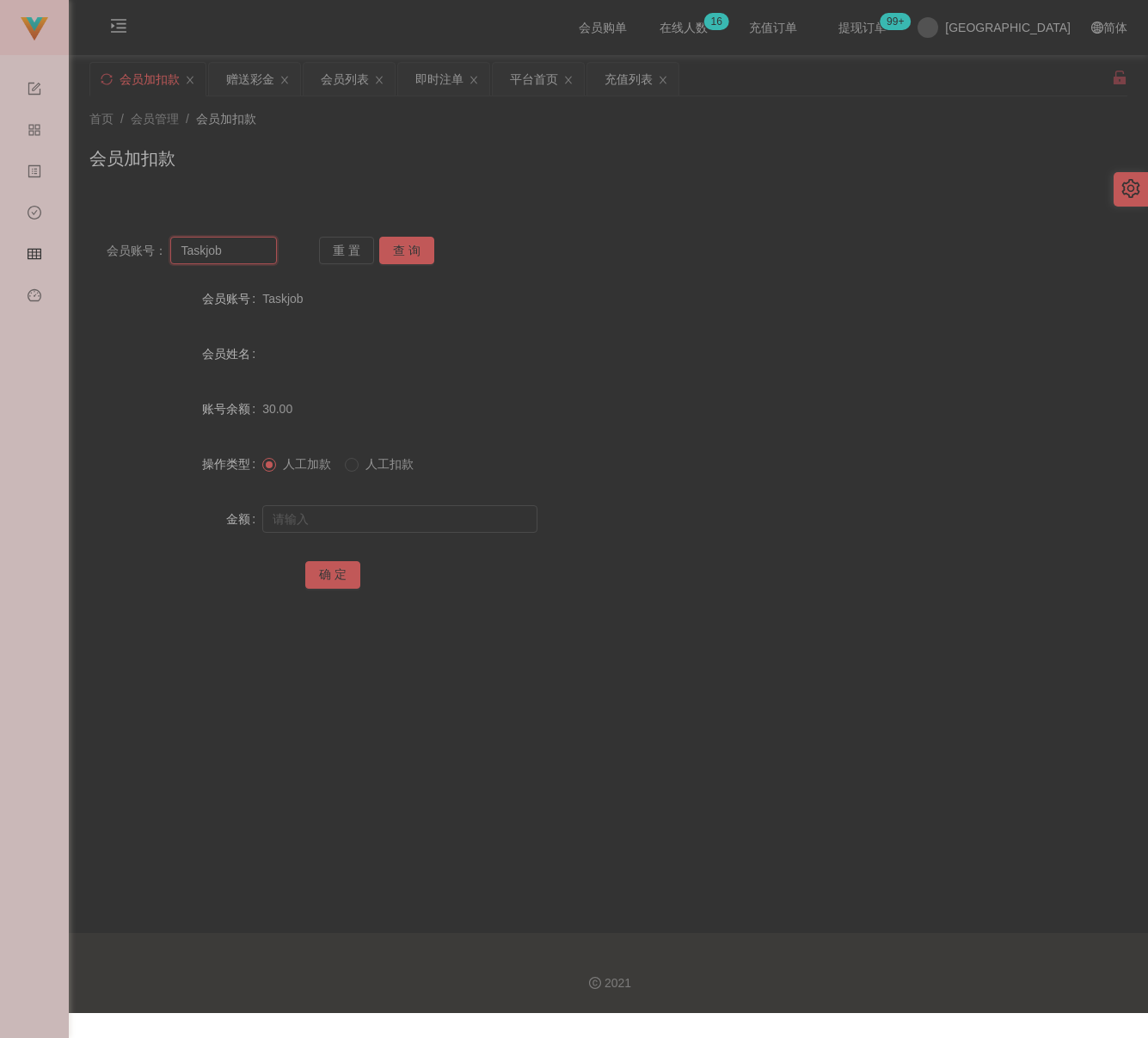
click at [224, 253] on input "Taskjob" at bounding box center [224, 250] width 106 height 27
paste input "Hong6515"
type input "Hong6515"
click at [411, 240] on button "查 询" at bounding box center [407, 250] width 55 height 27
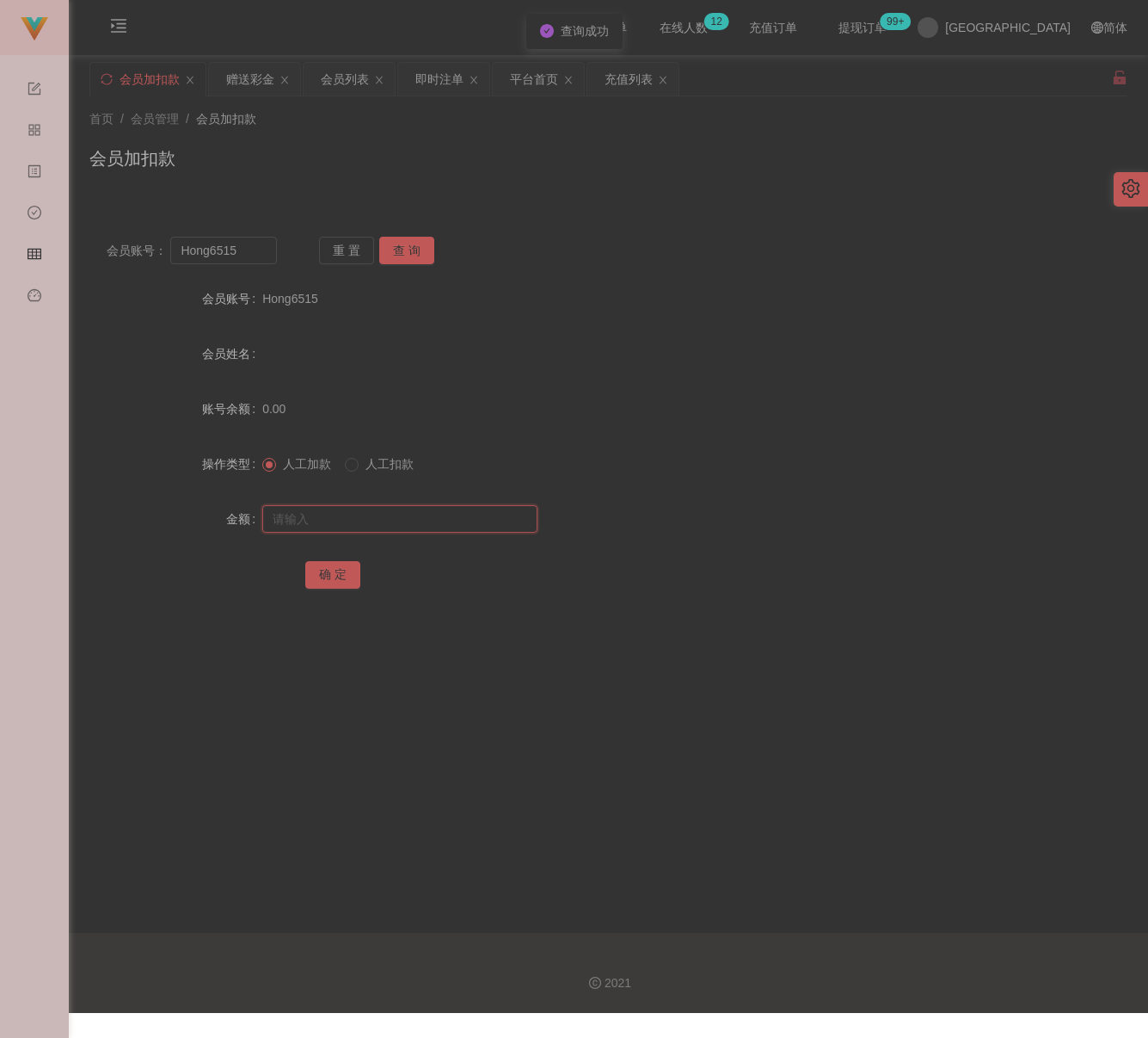
drag, startPoint x: 462, startPoint y: 529, endPoint x: 486, endPoint y: 530, distance: 24.0
click at [462, 529] on input "text" at bounding box center [399, 518] width 275 height 27
click at [423, 524] on input "text" at bounding box center [399, 518] width 275 height 27
paste input "30"
type input "30"
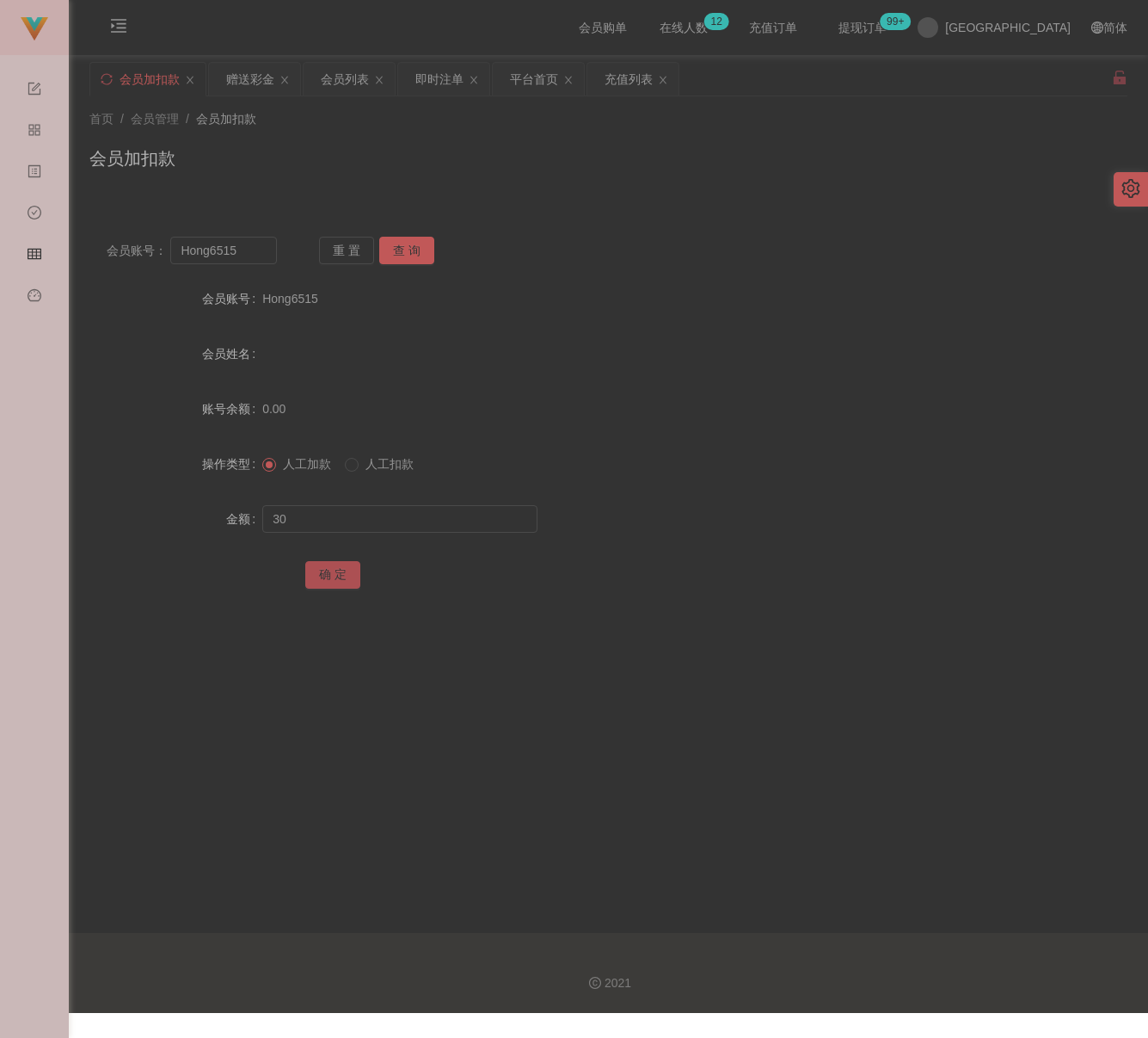
click at [336, 569] on button "确 定" at bounding box center [332, 574] width 55 height 27
click at [261, 256] on input "Hong6515" at bounding box center [224, 250] width 106 height 27
paste input "yy123"
type input "yy123"
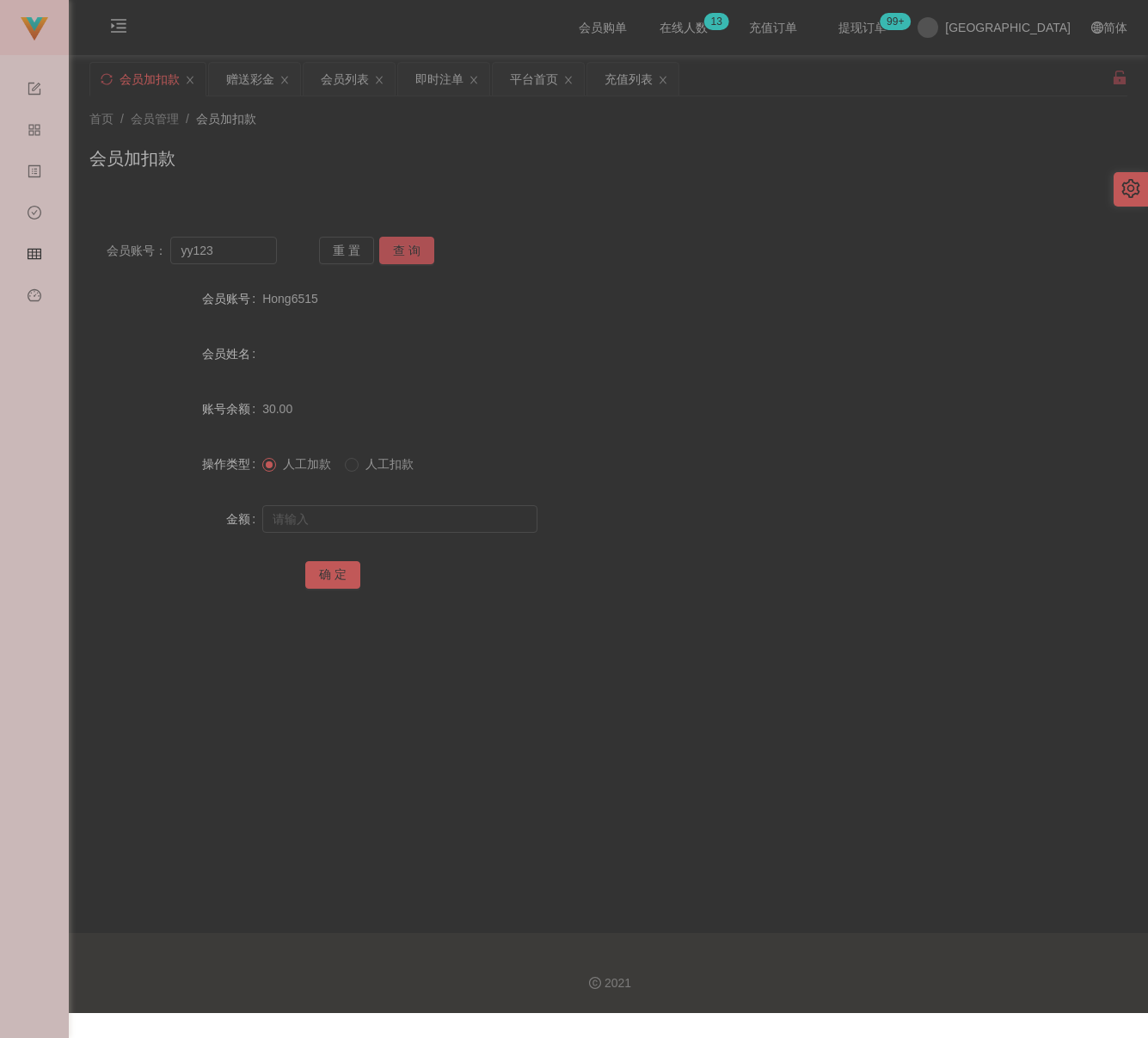
click at [422, 258] on button "查 询" at bounding box center [407, 250] width 55 height 27
click at [408, 517] on input "text" at bounding box center [399, 518] width 275 height 27
click at [494, 509] on input "text" at bounding box center [399, 518] width 275 height 27
paste input "30"
type input "30"
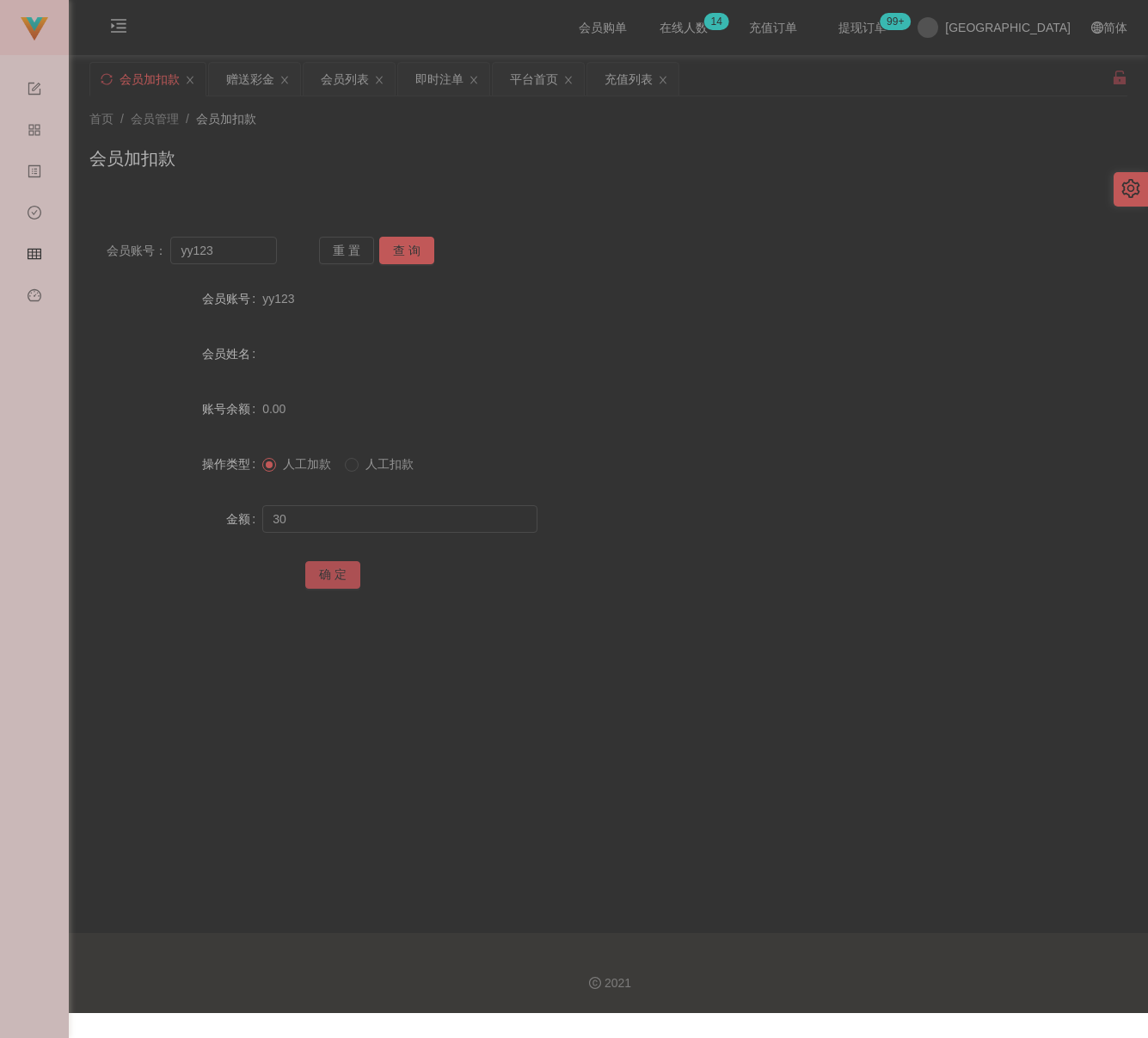
drag, startPoint x: 320, startPoint y: 571, endPoint x: 356, endPoint y: 573, distance: 36.1
click at [321, 571] on button "确 定" at bounding box center [332, 574] width 55 height 27
click at [238, 258] on input "yy123" at bounding box center [224, 250] width 106 height 27
paste input "lwjjwjj"
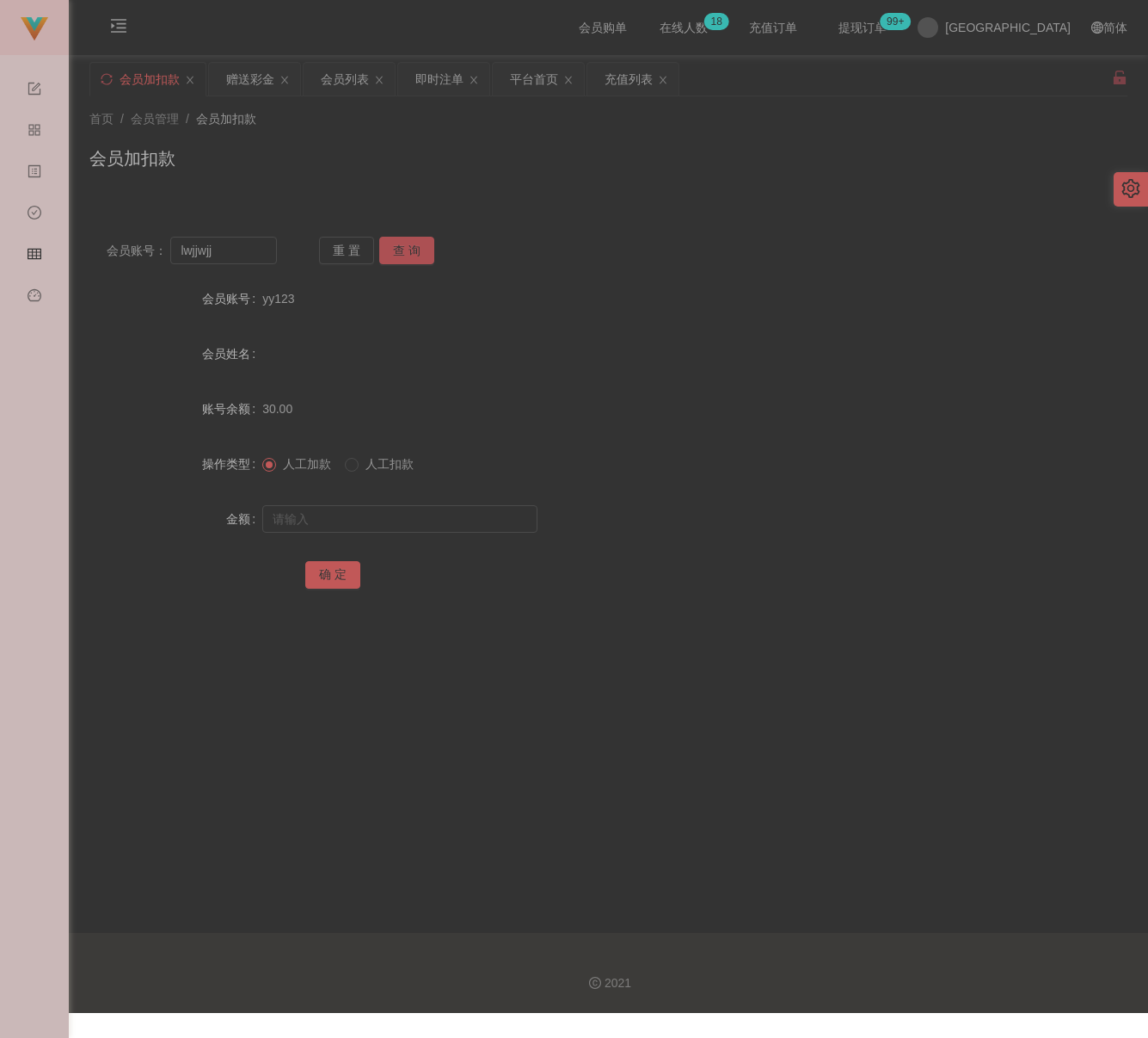
click at [405, 253] on button "查 询" at bounding box center [407, 250] width 55 height 27
click at [410, 256] on button "查 询" at bounding box center [407, 250] width 55 height 27
click at [248, 248] on input "lwjjwjj" at bounding box center [224, 250] width 106 height 27
paste input "imsiushe"
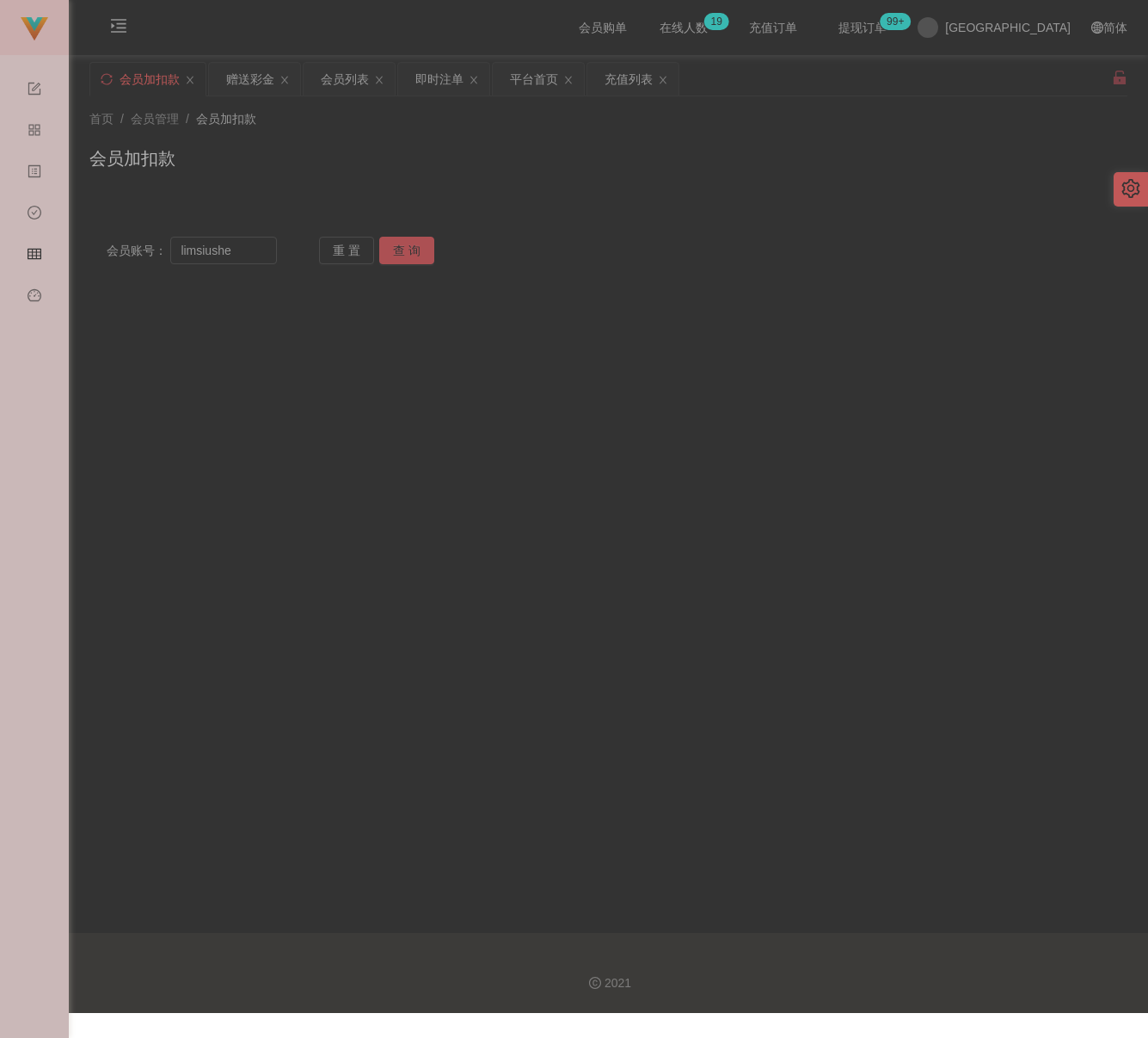
click at [419, 248] on button "查 询" at bounding box center [407, 250] width 55 height 27
click at [178, 250] on input "limsiushe" at bounding box center [224, 250] width 106 height 27
click at [408, 248] on button "查 询" at bounding box center [407, 250] width 55 height 27
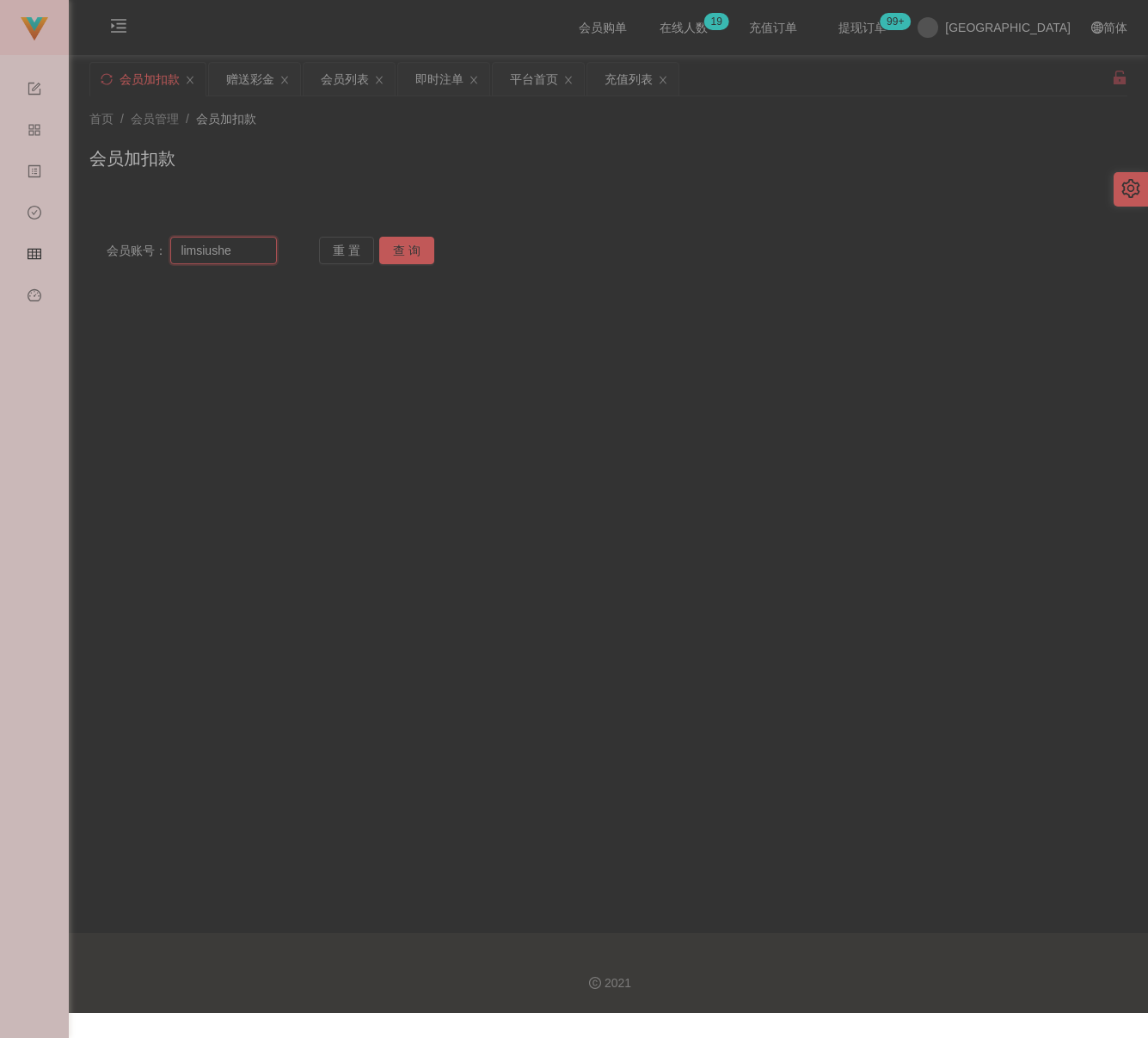
click at [245, 254] on input "limsiushe" at bounding box center [224, 250] width 106 height 27
paste input "kazuha1818"
click at [399, 251] on button "查 询" at bounding box center [407, 250] width 55 height 27
click at [406, 251] on button "查 询" at bounding box center [407, 250] width 55 height 27
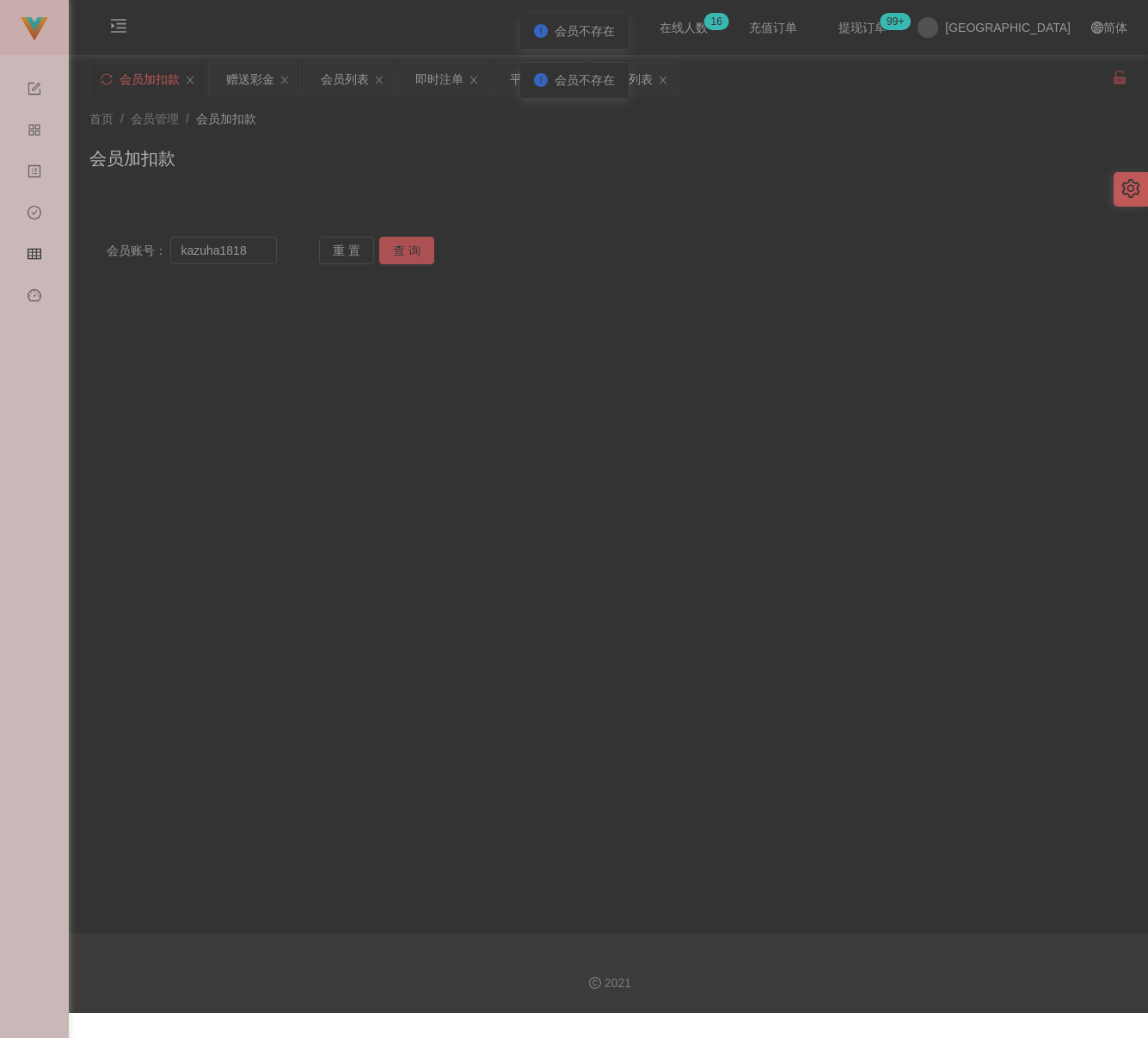
click at [406, 251] on button "查 询" at bounding box center [407, 250] width 55 height 27
click at [406, 251] on button "查 询" at bounding box center [416, 250] width 74 height 27
click at [248, 250] on input "kazuha1818" at bounding box center [224, 250] width 106 height 27
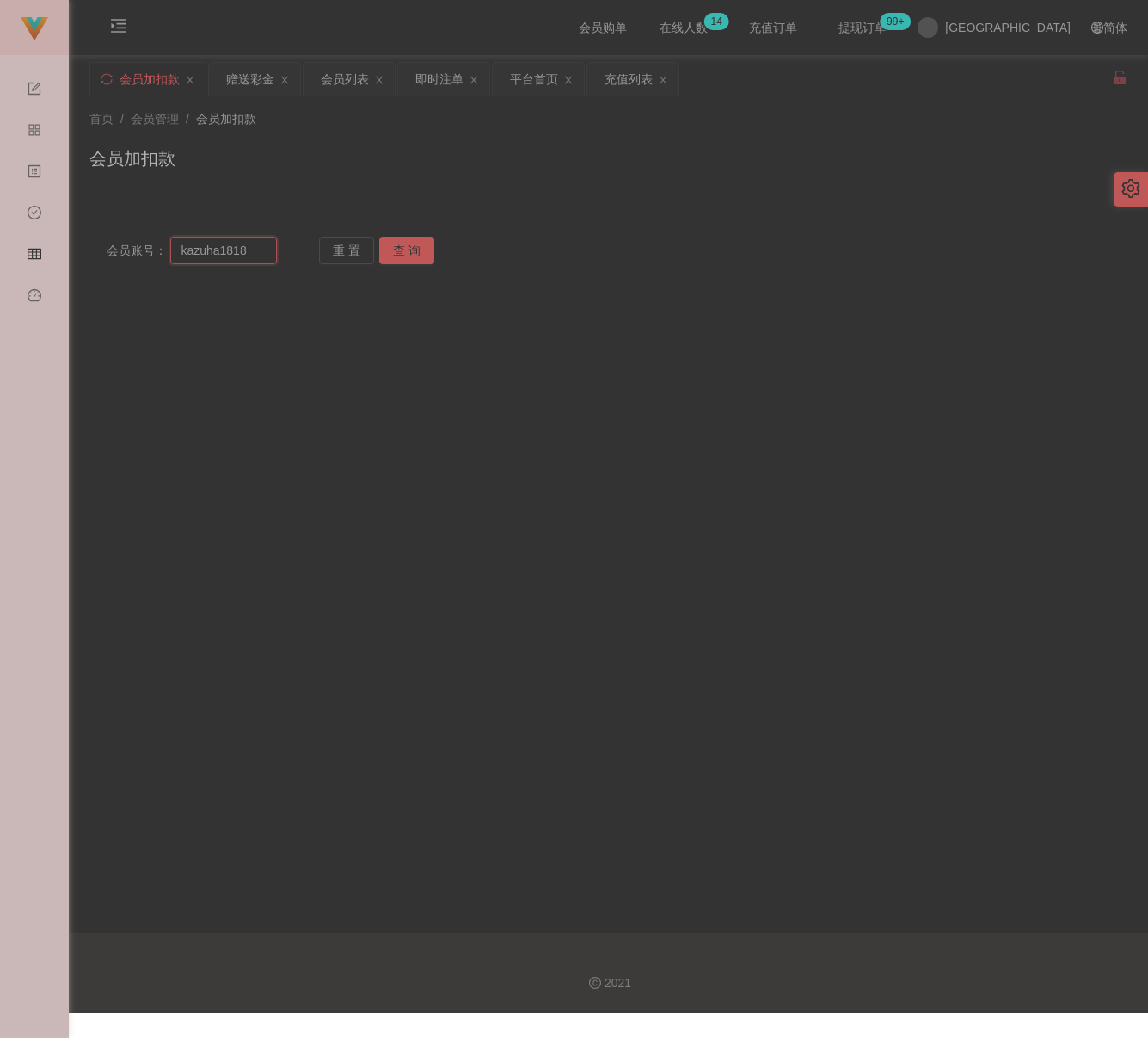
paste input "superrookie"
click at [410, 239] on button "查 询" at bounding box center [407, 250] width 55 height 27
click at [398, 250] on button "查 询" at bounding box center [407, 250] width 55 height 27
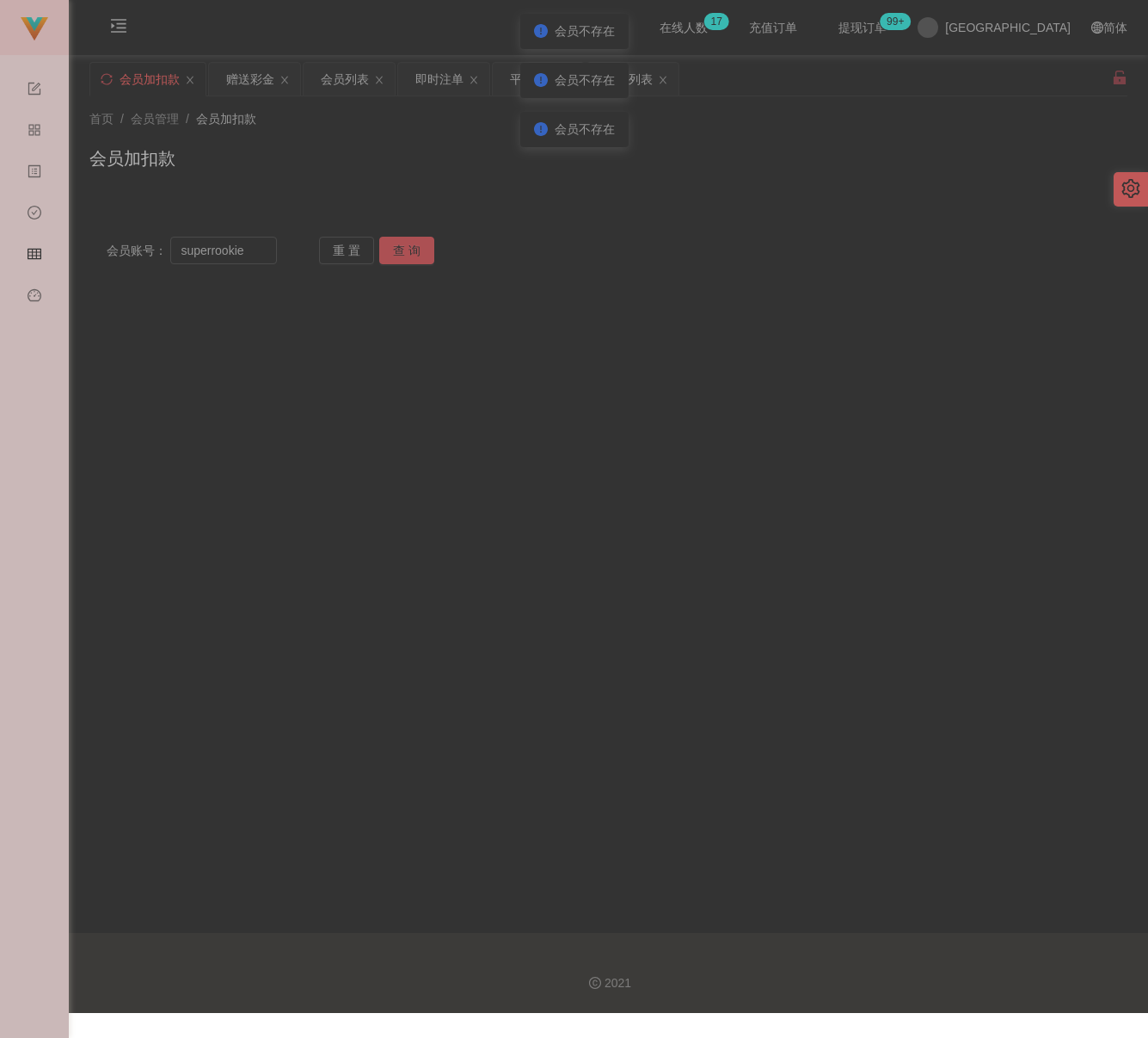
click at [398, 250] on button "查 询" at bounding box center [407, 250] width 55 height 27
click at [258, 250] on input "superrookie" at bounding box center [224, 250] width 106 height 27
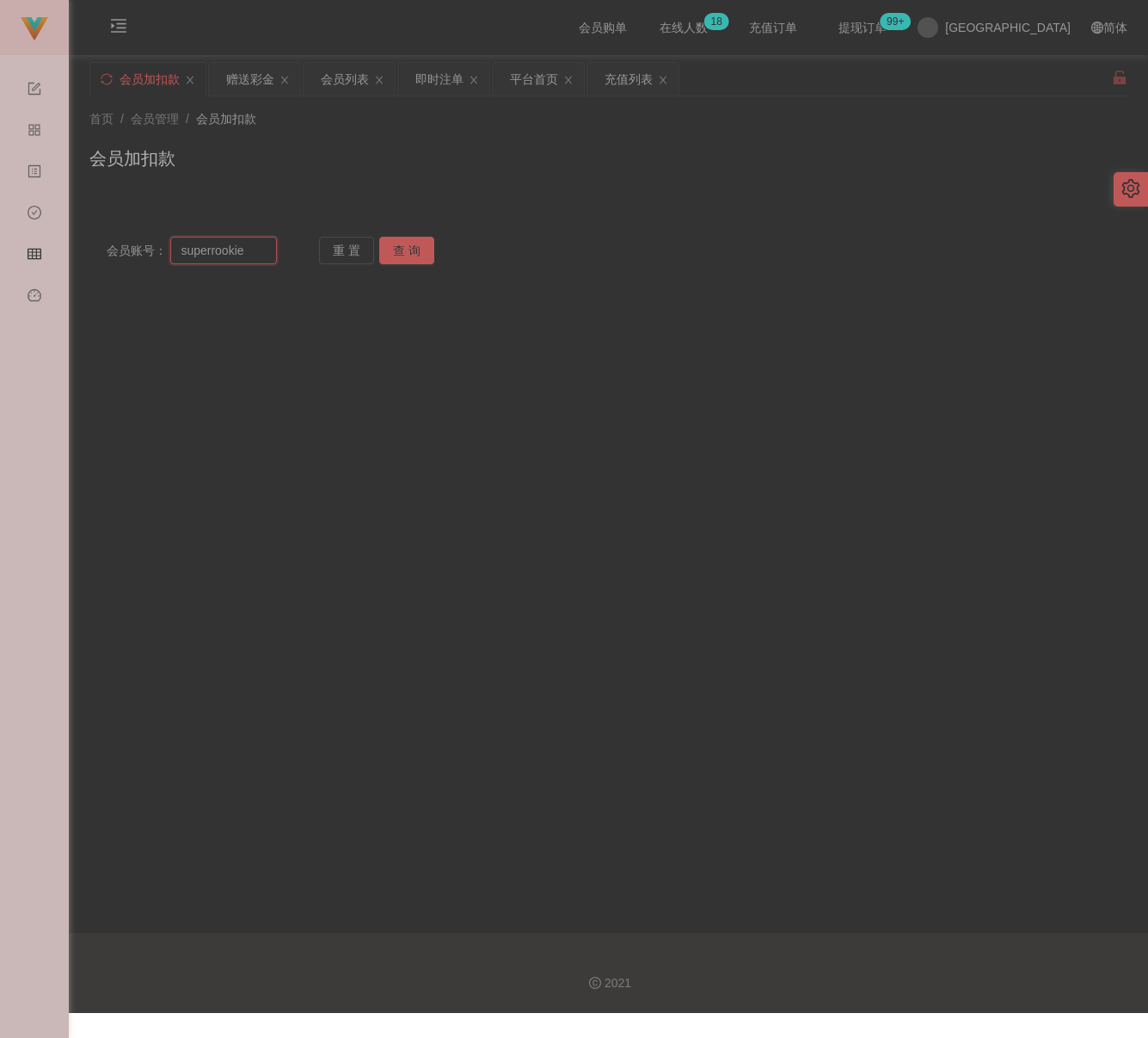
click at [258, 250] on input "superrookie" at bounding box center [224, 250] width 106 height 27
paste input "0169045563"
type input "0169045563"
click at [411, 245] on button "查 询" at bounding box center [407, 250] width 55 height 27
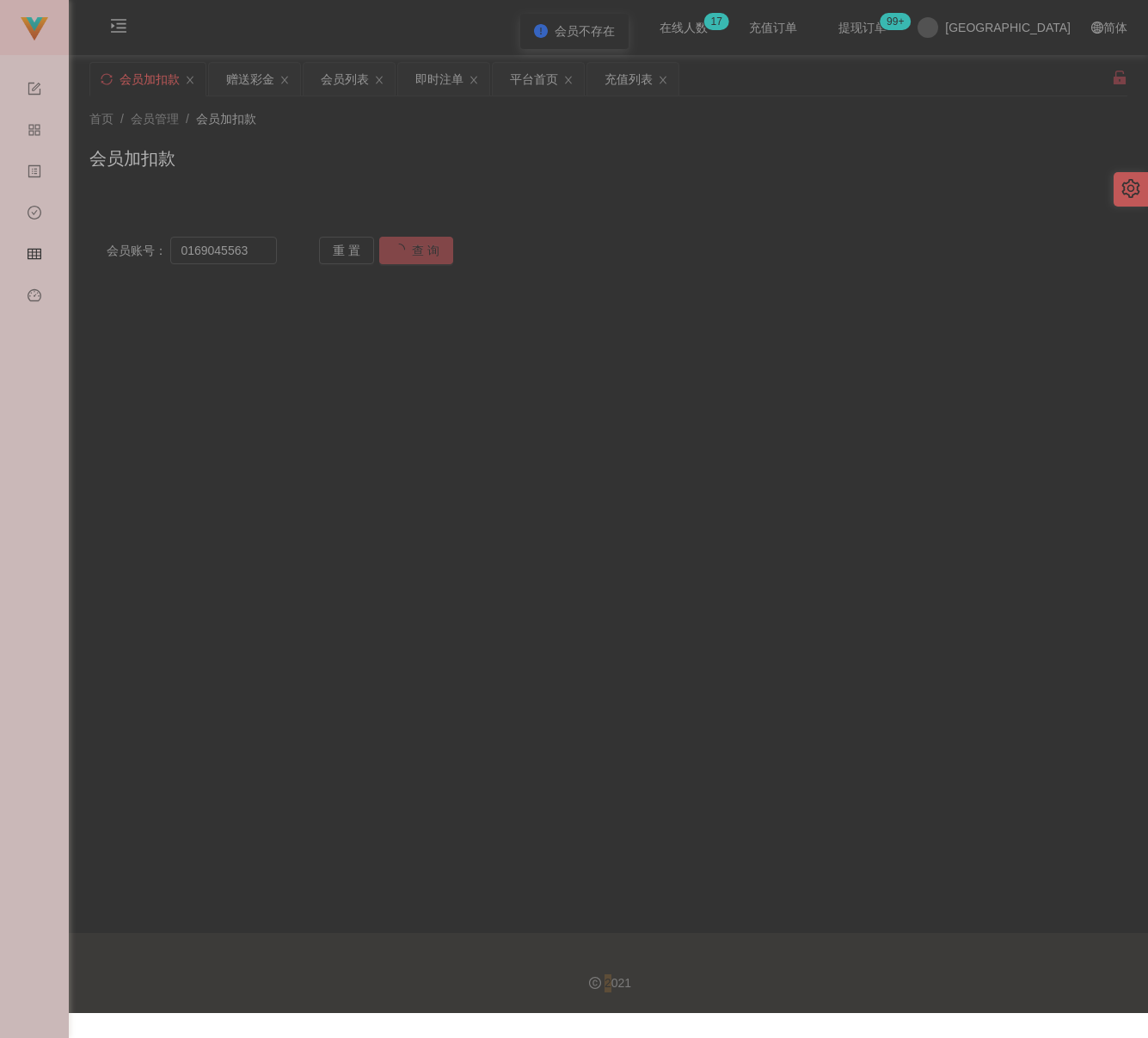
click at [411, 245] on div "重 置 查 询" at bounding box center [404, 250] width 171 height 27
drag, startPoint x: 411, startPoint y: 245, endPoint x: 637, endPoint y: 217, distance: 227.7
click at [637, 217] on div "会员账号： 0169045563 重 置 查 询 会员账号 yy123 会员姓名 账号余额 30.00 操作类型 人工加款 人工扣款 金额 确 定" at bounding box center [608, 240] width 1038 height 82
click at [421, 251] on button "查 询" at bounding box center [407, 250] width 55 height 27
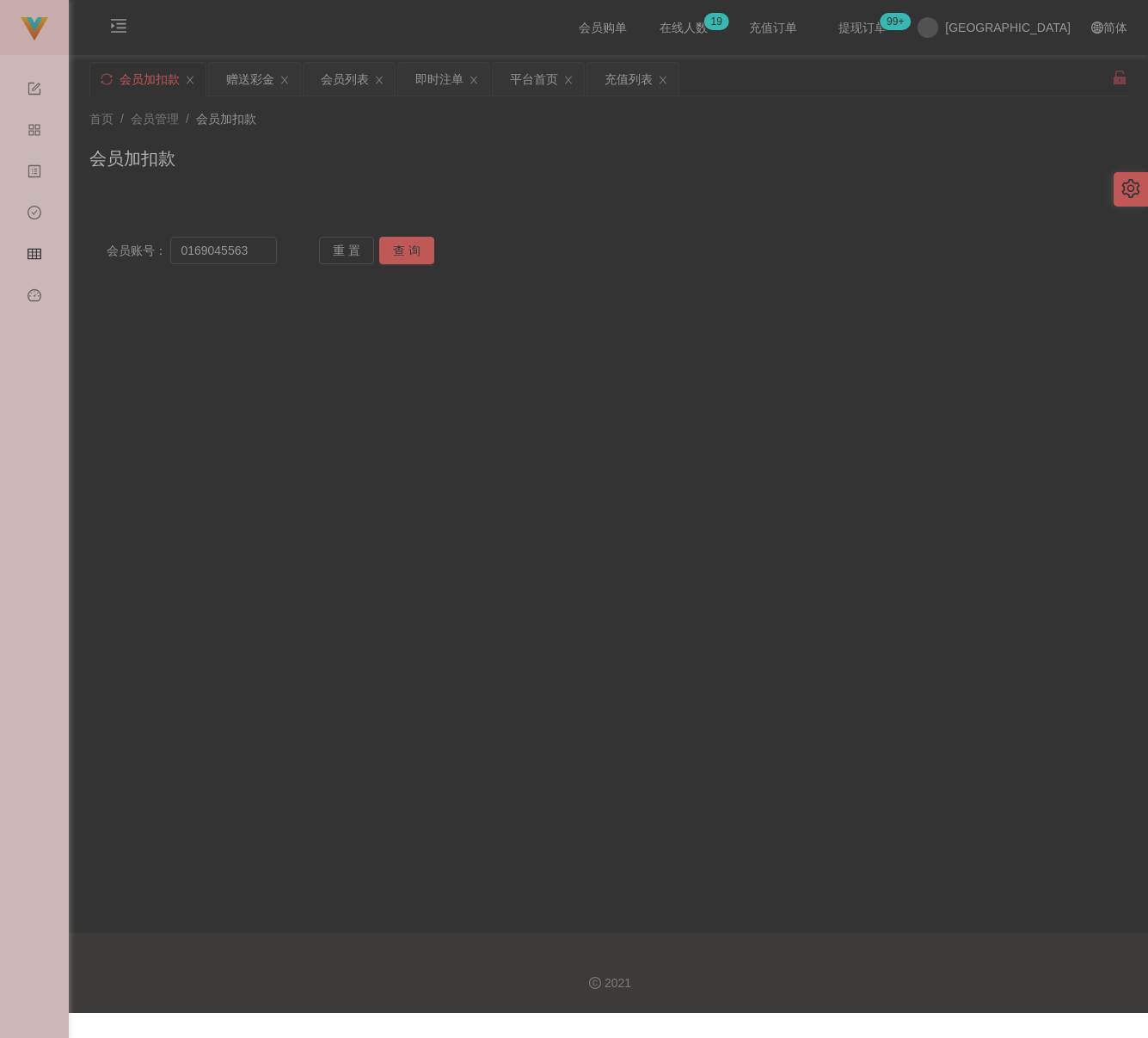
click at [150, 85] on div "会员加扣款" at bounding box center [149, 79] width 60 height 33
click at [403, 248] on button "查 询" at bounding box center [407, 250] width 55 height 27
click at [403, 248] on button "查 询" at bounding box center [416, 250] width 74 height 27
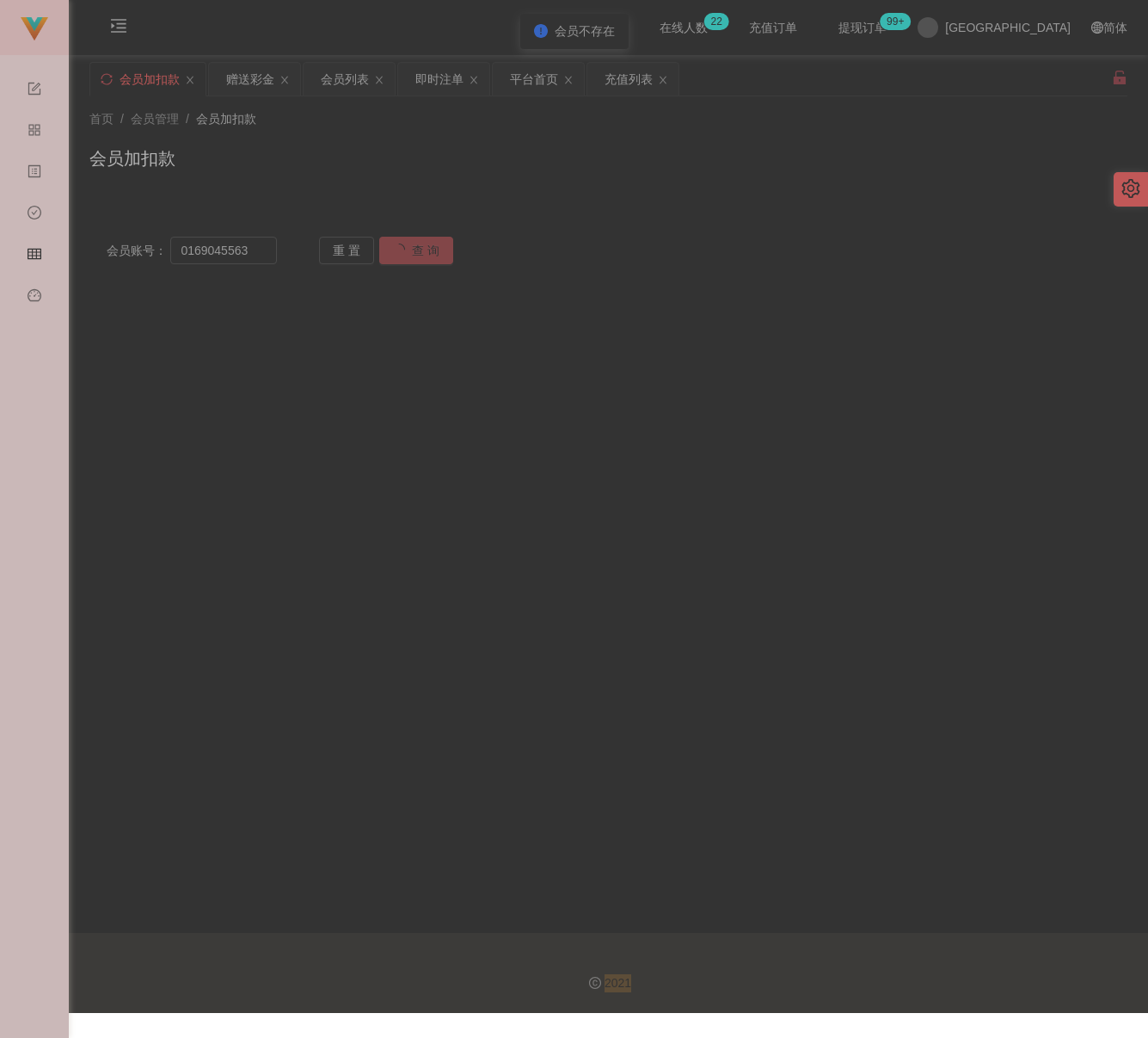
click at [403, 248] on div "重 置 查 询" at bounding box center [404, 250] width 171 height 27
click at [403, 248] on button "查 询" at bounding box center [407, 250] width 55 height 27
click at [403, 248] on button "查 询" at bounding box center [416, 250] width 74 height 27
click at [263, 254] on input "0169045563" at bounding box center [224, 250] width 106 height 27
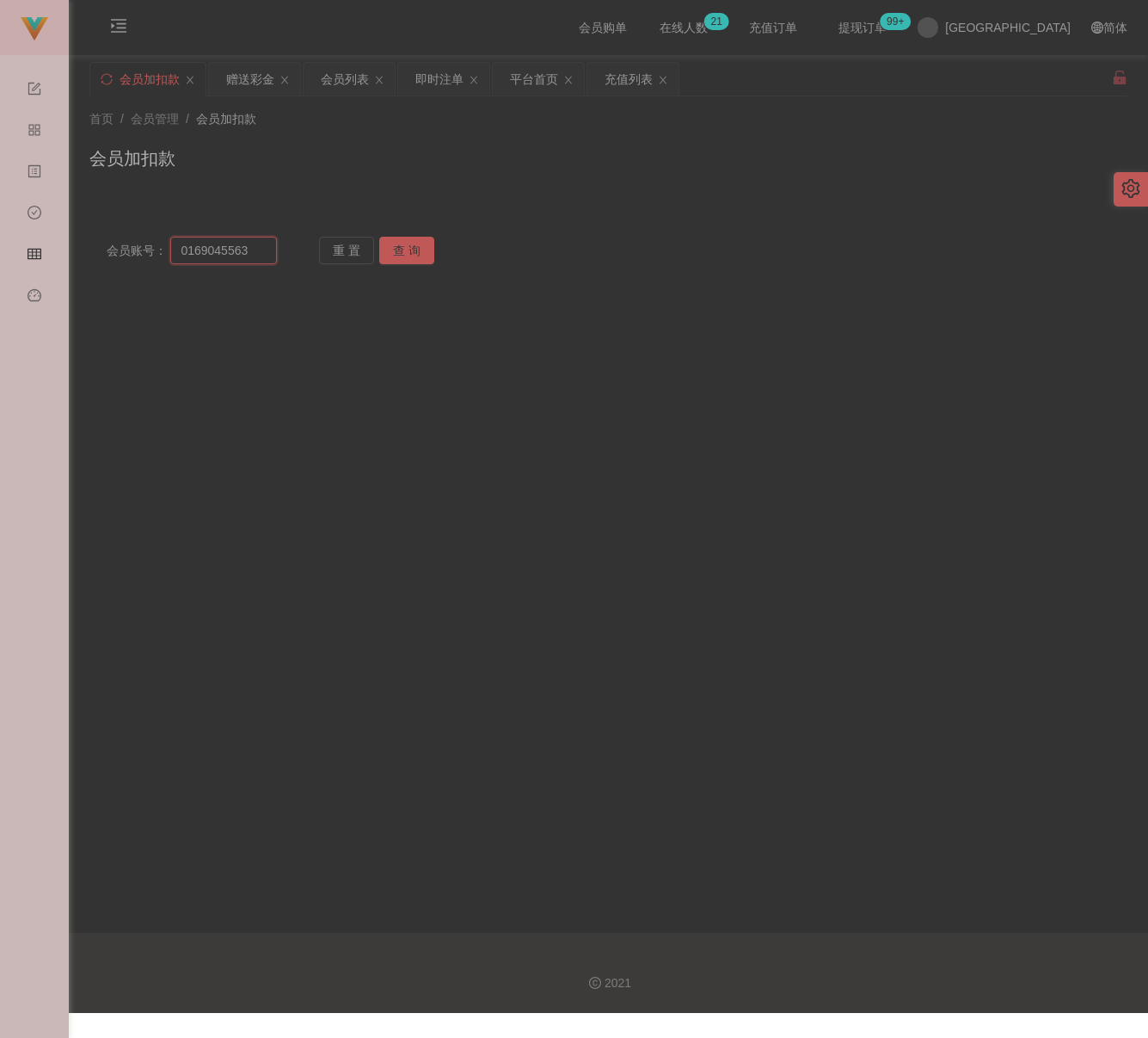
click at [263, 254] on input "0169045563" at bounding box center [224, 250] width 106 height 27
paste input "Susu"
type input "Susu"
click at [403, 250] on button "查 询" at bounding box center [407, 250] width 55 height 27
click at [416, 262] on button "查 询" at bounding box center [407, 250] width 55 height 27
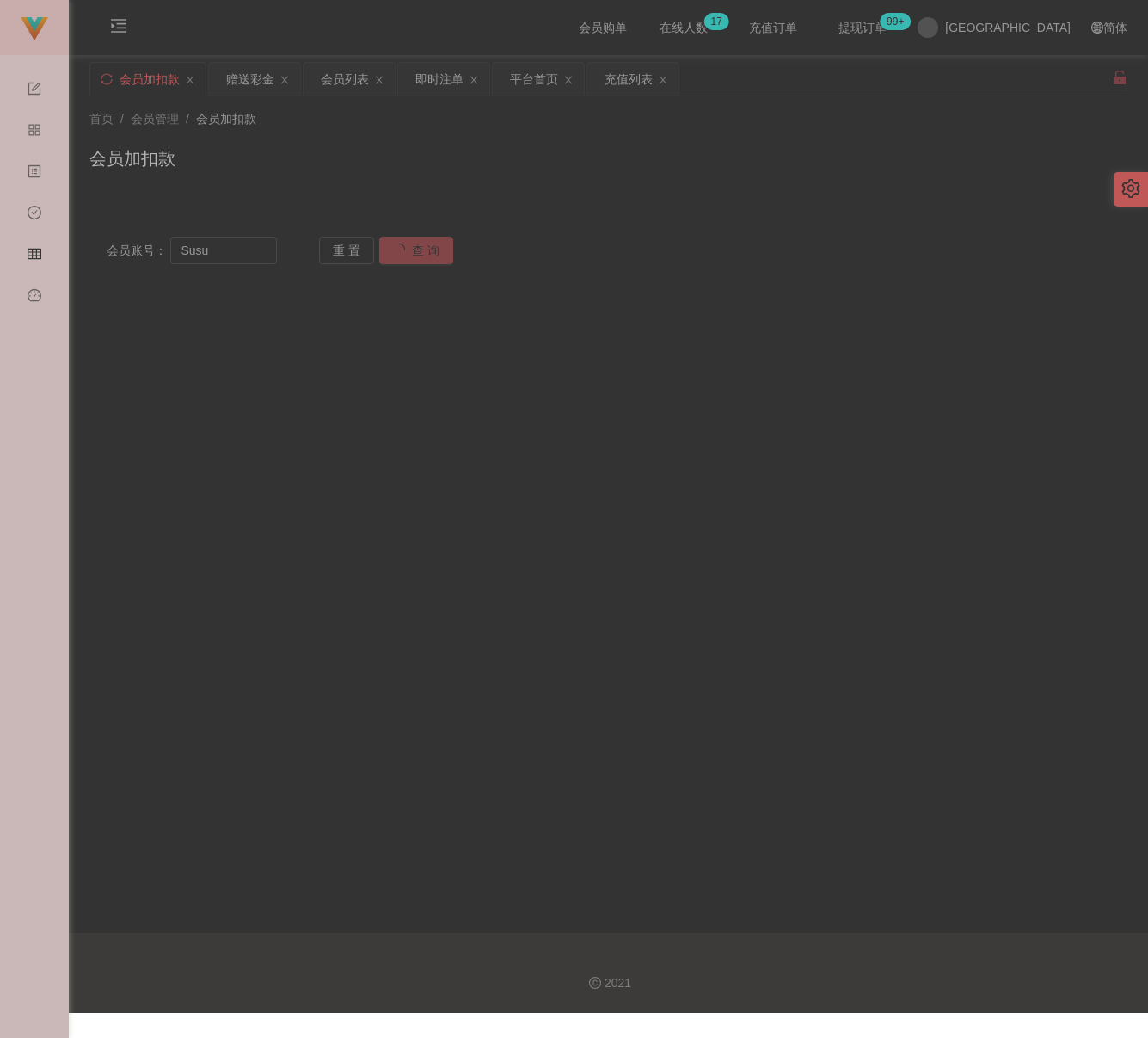
click at [416, 262] on button "查 询" at bounding box center [416, 250] width 74 height 27
click at [416, 262] on div "重 置 查 询" at bounding box center [404, 250] width 171 height 27
click at [416, 262] on button "查 询" at bounding box center [407, 250] width 55 height 27
click at [416, 262] on button "查 询" at bounding box center [416, 250] width 74 height 27
click at [209, 248] on input "Susu" at bounding box center [224, 250] width 106 height 27
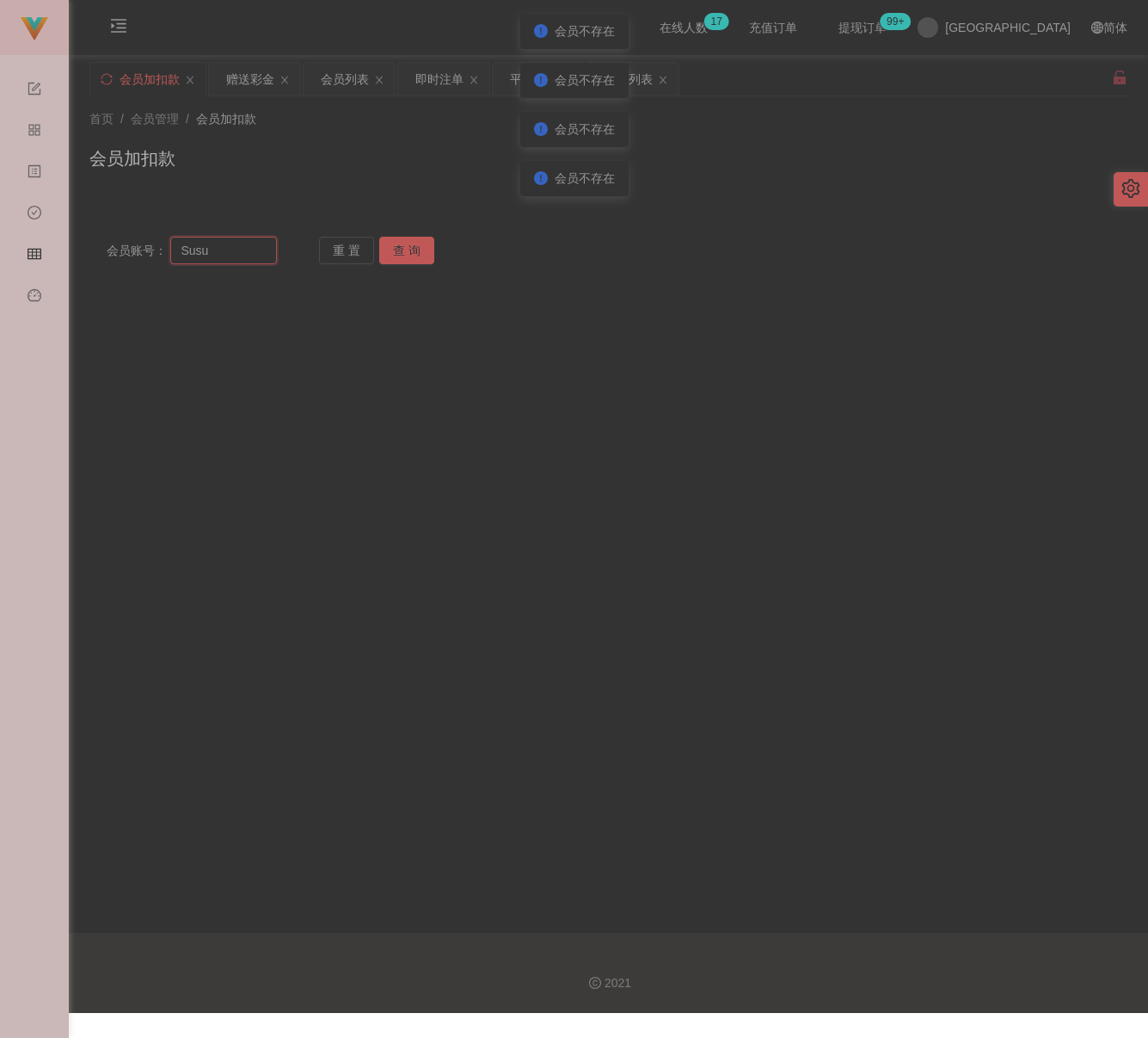
click at [209, 248] on input "Susu" at bounding box center [224, 250] width 106 height 27
